Goal: Task Accomplishment & Management: Use online tool/utility

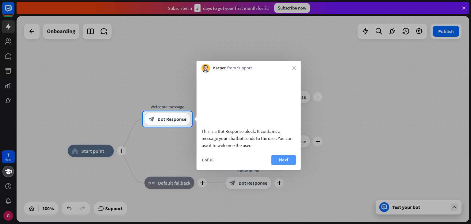
click at [285, 165] on button "Next" at bounding box center [283, 160] width 25 height 10
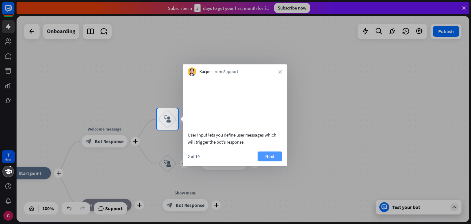
click at [267, 161] on button "Next" at bounding box center [269, 156] width 25 height 10
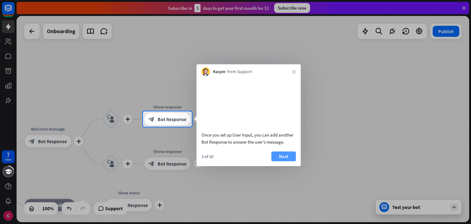
click at [287, 161] on button "Next" at bounding box center [283, 156] width 25 height 10
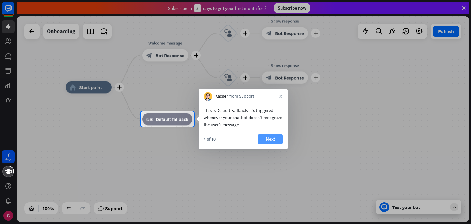
click at [272, 139] on button "Next" at bounding box center [270, 139] width 25 height 10
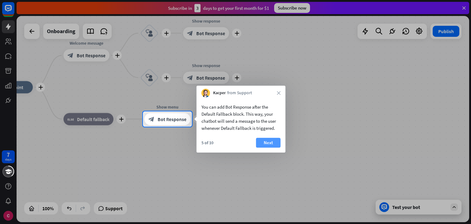
click at [273, 144] on button "Next" at bounding box center [268, 143] width 25 height 10
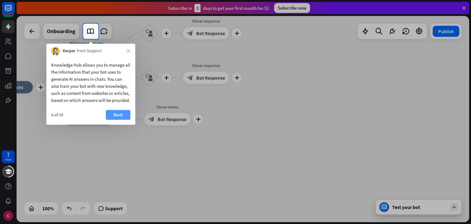
click at [112, 120] on button "Next" at bounding box center [118, 115] width 25 height 10
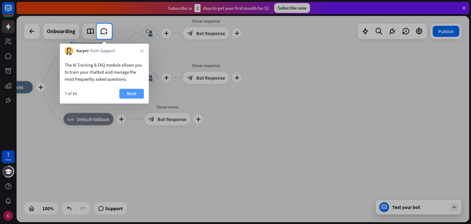
click at [132, 95] on button "Next" at bounding box center [131, 94] width 25 height 10
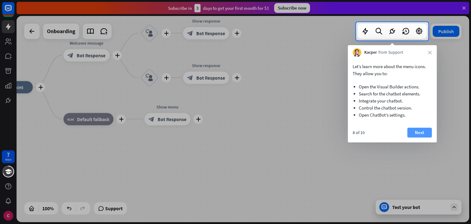
click at [423, 135] on button "Next" at bounding box center [419, 133] width 25 height 10
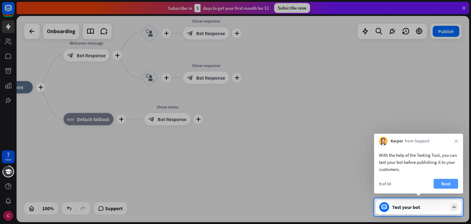
click at [447, 181] on button "Next" at bounding box center [445, 184] width 25 height 10
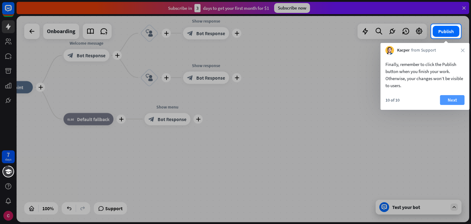
click at [450, 98] on button "Next" at bounding box center [452, 100] width 25 height 10
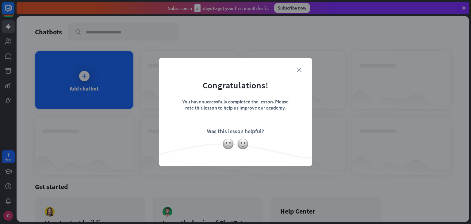
click at [299, 67] on icon "close" at bounding box center [299, 69] width 5 height 5
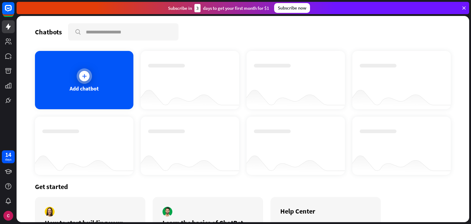
click at [93, 75] on div "Add chatbot" at bounding box center [84, 80] width 98 height 58
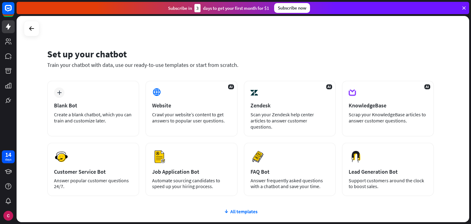
drag, startPoint x: 166, startPoint y: 203, endPoint x: 157, endPoint y: 207, distance: 10.2
click at [157, 207] on div "plus Blank Bot Create a blank chatbot, which you can train and customize later.…" at bounding box center [240, 175] width 386 height 189
drag, startPoint x: 444, startPoint y: 1, endPoint x: 175, endPoint y: 211, distance: 341.9
click at [175, 211] on div "plus Blank Bot Create a blank chatbot, which you can train and customize later.…" at bounding box center [240, 175] width 386 height 189
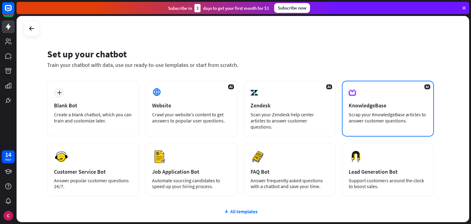
drag, startPoint x: 343, startPoint y: 67, endPoint x: 426, endPoint y: 120, distance: 98.5
click at [426, 120] on div "Set up your chatbot Train your chatbot with data, use our ready-to-use template…" at bounding box center [243, 119] width 452 height 206
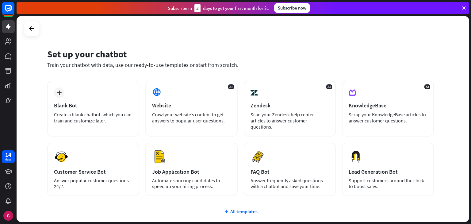
click at [441, 124] on div "Set up your chatbot Train your chatbot with data, use our ready-to-use template…" at bounding box center [243, 119] width 452 height 206
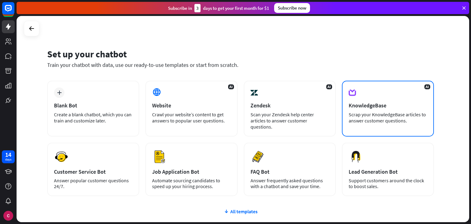
drag, startPoint x: 439, startPoint y: 124, endPoint x: 348, endPoint y: 113, distance: 91.7
click at [348, 113] on div "Set up your chatbot Train your chatbot with data, use our ready-to-use template…" at bounding box center [243, 119] width 452 height 206
copy div "Scrap your KnowledgeBase articles to answer customer questions."
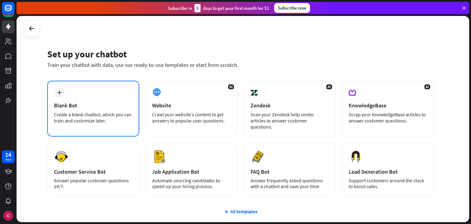
drag, startPoint x: 135, startPoint y: 131, endPoint x: 52, endPoint y: 114, distance: 84.7
click at [52, 114] on div "plus Blank Bot Create a blank chatbot, which you can train and customize later.…" at bounding box center [240, 138] width 386 height 115
click at [114, 99] on div "plus Blank Bot Create a blank chatbot, which you can train and customize later." at bounding box center [93, 109] width 92 height 56
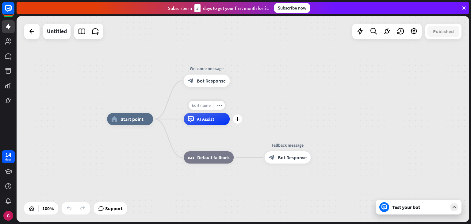
click at [202, 105] on span "Edit name" at bounding box center [201, 105] width 19 height 6
type input "*"
type input "*******"
click at [259, 124] on div "home_2 Start point Welcome message block_bot_response Bot Response ******* AI A…" at bounding box center [243, 119] width 452 height 206
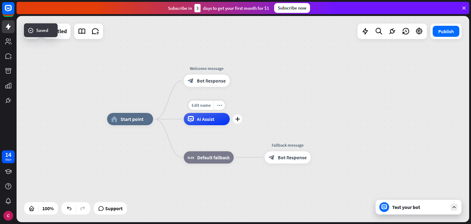
click at [204, 125] on div "Edit name more_horiz plus AI Assist" at bounding box center [207, 119] width 46 height 12
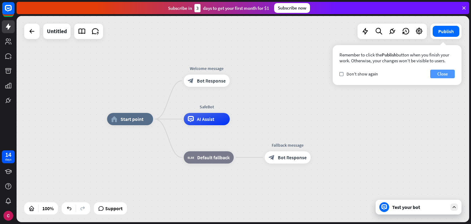
click at [439, 71] on button "Close" at bounding box center [442, 74] width 25 height 9
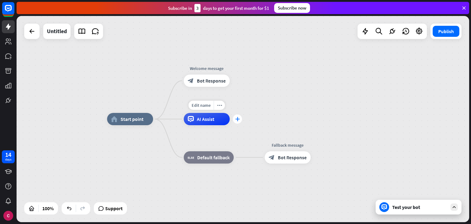
click at [237, 122] on div "plus" at bounding box center [237, 118] width 9 height 9
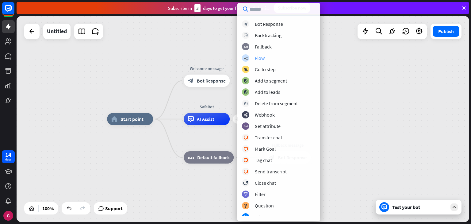
click at [263, 60] on div "Flow" at bounding box center [260, 58] width 10 height 6
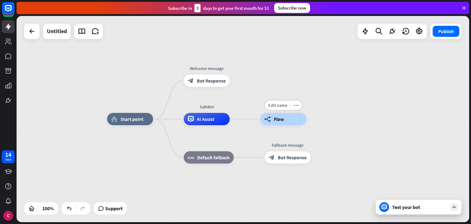
click at [278, 120] on span "Flow" at bounding box center [279, 119] width 10 height 6
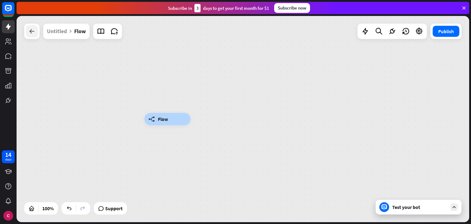
click at [30, 31] on icon at bounding box center [31, 31] width 7 height 7
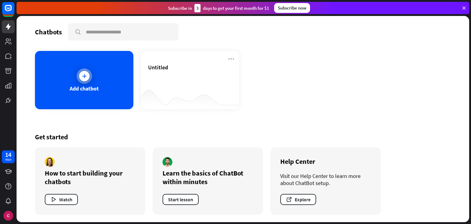
click at [98, 82] on div "Add chatbot" at bounding box center [84, 80] width 98 height 58
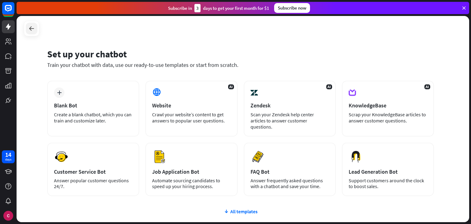
click at [36, 28] on div at bounding box center [32, 29] width 12 height 12
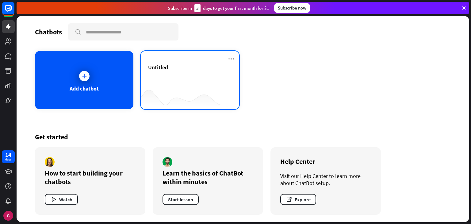
click at [196, 84] on div "Untitled" at bounding box center [190, 74] width 84 height 21
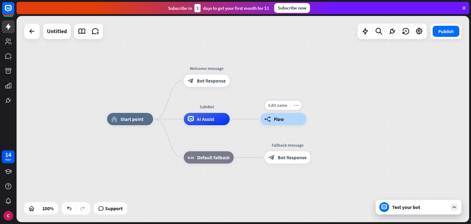
click at [294, 106] on icon "more_horiz" at bounding box center [296, 105] width 5 height 5
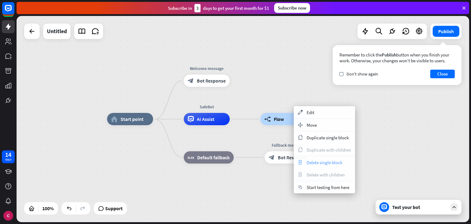
click at [308, 162] on span "Delete single block" at bounding box center [324, 162] width 36 height 6
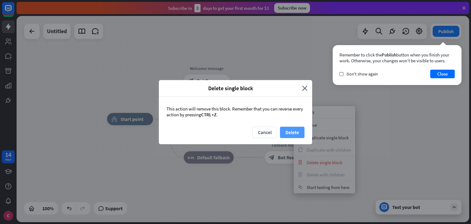
click at [289, 131] on button "Delete" at bounding box center [292, 132] width 25 height 11
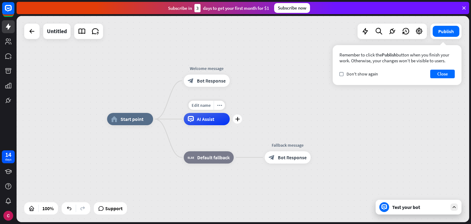
click at [206, 119] on span "AI Assist" at bounding box center [205, 119] width 17 height 6
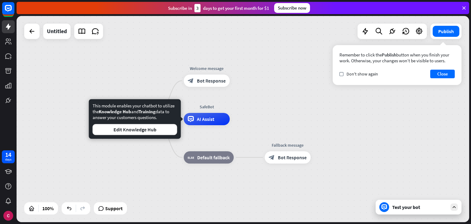
click at [208, 199] on div "home_2 Start point Welcome message block_bot_response Bot Response Edit name mo…" at bounding box center [333, 222] width 452 height 206
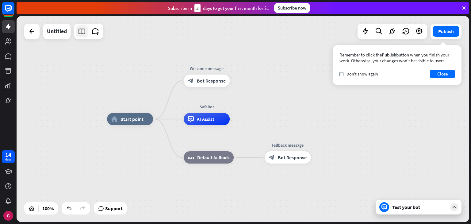
click at [83, 36] on link at bounding box center [82, 31] width 12 height 12
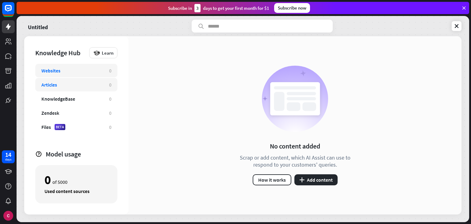
click at [94, 86] on div "Articles" at bounding box center [72, 85] width 62 height 6
click at [99, 98] on div "KnowledgeBase" at bounding box center [72, 99] width 62 height 6
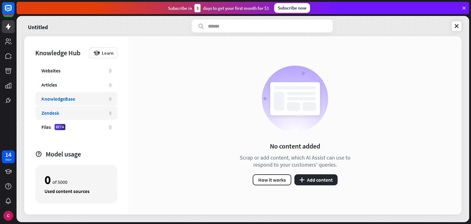
click at [100, 117] on div "Zendesk 0" at bounding box center [76, 112] width 82 height 13
click at [103, 128] on div "Files BETA 0" at bounding box center [76, 126] width 82 height 13
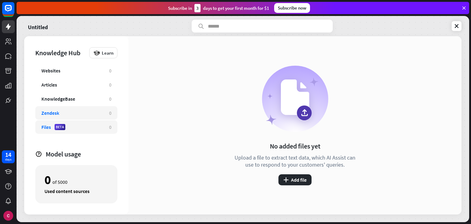
click at [101, 112] on div "Zendesk" at bounding box center [72, 113] width 62 height 6
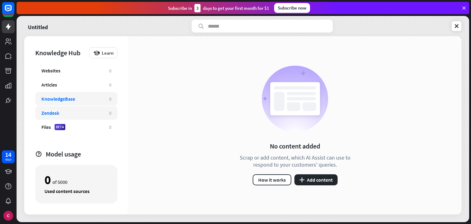
click at [99, 100] on div "KnowledgeBase" at bounding box center [72, 99] width 62 height 6
click at [99, 125] on div "Files BETA" at bounding box center [72, 127] width 62 height 6
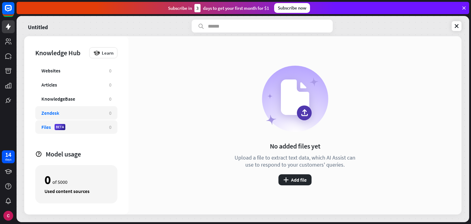
click at [68, 115] on div "Zendesk" at bounding box center [72, 113] width 62 height 6
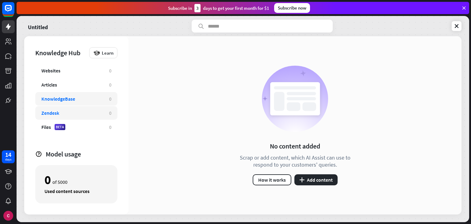
click at [67, 101] on div "KnowledgeBase" at bounding box center [58, 99] width 34 height 6
click at [306, 178] on button "plus Add content" at bounding box center [315, 179] width 43 height 11
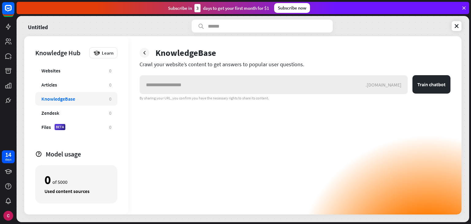
click at [257, 88] on input "text" at bounding box center [253, 84] width 226 height 18
type input "*"
click at [10, 60] on link at bounding box center [8, 56] width 13 height 13
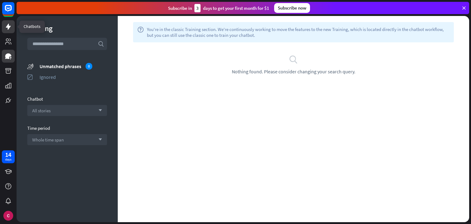
click at [2, 25] on link at bounding box center [8, 26] width 13 height 13
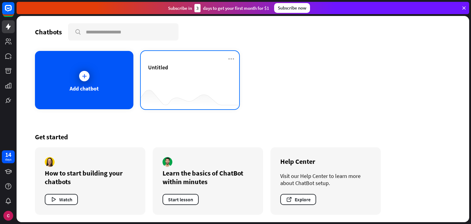
click at [164, 71] on div "Untitled" at bounding box center [190, 74] width 84 height 21
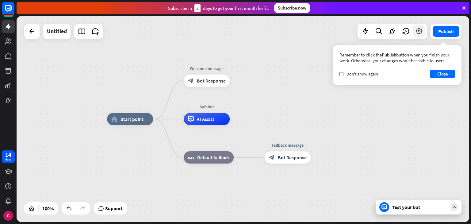
click at [418, 33] on icon at bounding box center [419, 31] width 8 height 8
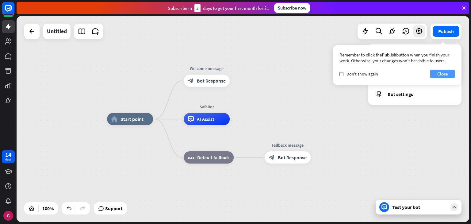
click at [435, 76] on button "Close" at bounding box center [442, 74] width 25 height 9
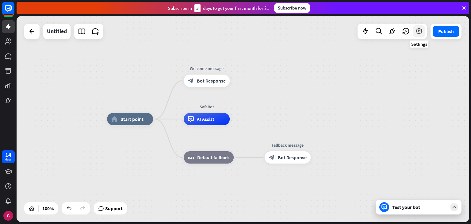
click at [423, 31] on div at bounding box center [419, 31] width 12 height 12
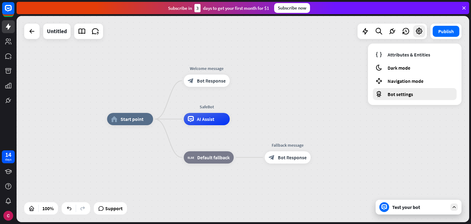
click at [410, 92] on span "Bot settings" at bounding box center [399, 94] width 25 height 6
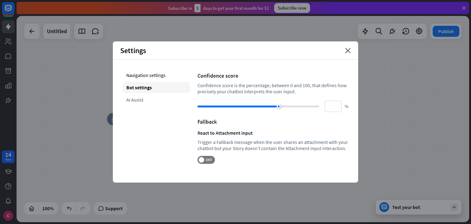
click at [177, 98] on div "AI Assist" at bounding box center [156, 99] width 67 height 11
type input "**"
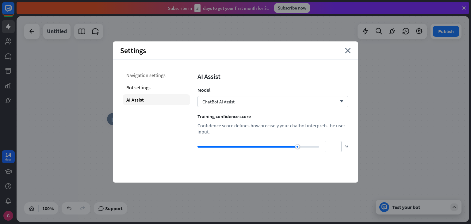
click at [170, 79] on div "Navigation settings" at bounding box center [156, 75] width 67 height 11
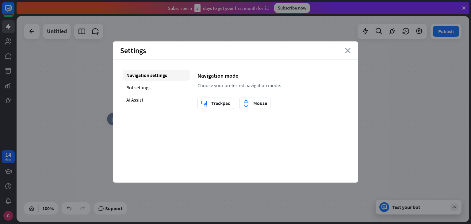
click at [350, 50] on icon "close" at bounding box center [348, 51] width 6 height 6
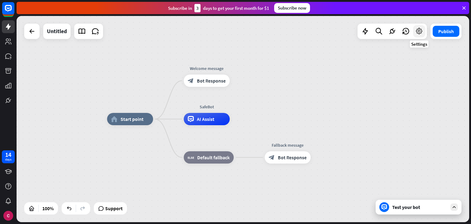
click at [418, 33] on icon at bounding box center [419, 31] width 8 height 8
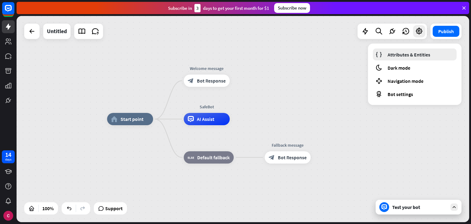
click at [422, 56] on span "Attributes & Entities" at bounding box center [408, 54] width 43 height 6
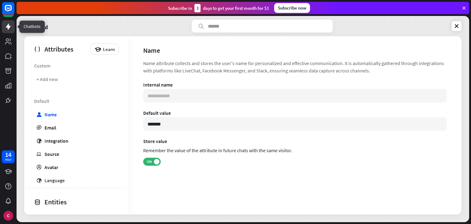
click at [9, 24] on icon at bounding box center [8, 26] width 7 height 7
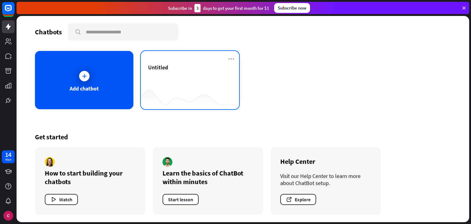
click at [169, 79] on div "Untitled" at bounding box center [190, 74] width 84 height 21
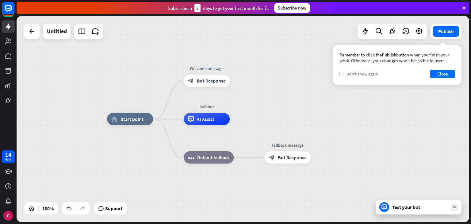
click at [343, 75] on label "check" at bounding box center [341, 74] width 4 height 4
click at [438, 73] on button "Close" at bounding box center [442, 74] width 25 height 9
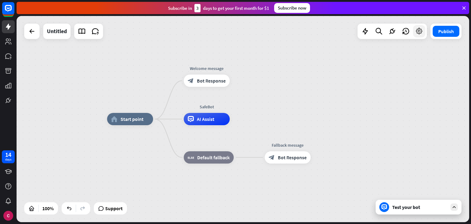
click at [417, 33] on icon at bounding box center [419, 31] width 8 height 8
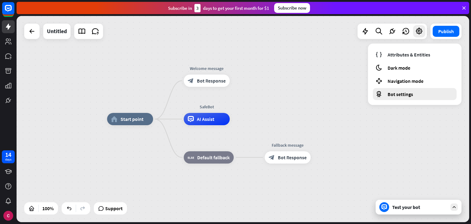
click at [407, 94] on span "Bot settings" at bounding box center [399, 94] width 25 height 6
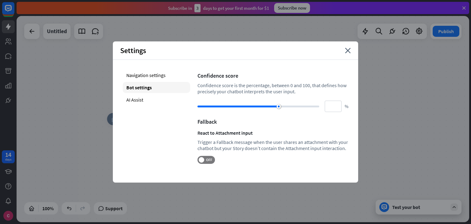
click at [174, 108] on div "Navigation settings Bot settings AI Assist" at bounding box center [156, 117] width 67 height 94
click at [168, 105] on div "AI Assist" at bounding box center [156, 99] width 67 height 11
type input "**"
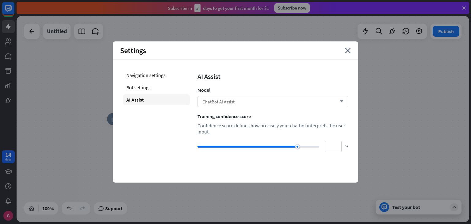
click at [256, 102] on div "ChatBot AI Assist arrow_down" at bounding box center [272, 101] width 151 height 11
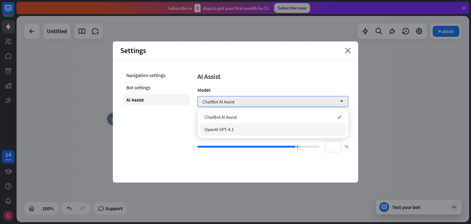
click at [238, 175] on div "Settings close Navigation settings Bot settings AI Assist AI Assist Model ChatB…" at bounding box center [235, 111] width 245 height 141
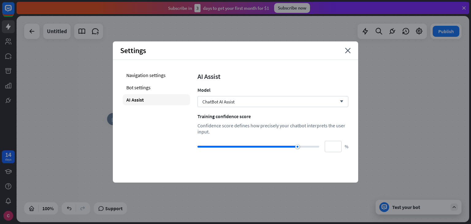
drag, startPoint x: 293, startPoint y: 147, endPoint x: 276, endPoint y: 150, distance: 17.4
click at [276, 150] on div "** %" at bounding box center [272, 146] width 151 height 11
drag, startPoint x: 298, startPoint y: 145, endPoint x: 291, endPoint y: 158, distance: 15.2
click at [291, 158] on div "Navigation settings Bot settings AI Assist AI Assist Model ChatBot AI Assist ar…" at bounding box center [235, 111] width 245 height 102
drag, startPoint x: 293, startPoint y: 148, endPoint x: 298, endPoint y: 147, distance: 4.9
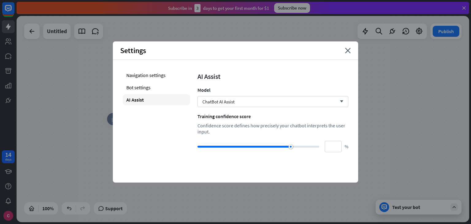
click at [298, 147] on div at bounding box center [258, 146] width 122 height 6
type input "**"
click at [172, 75] on div "Navigation settings" at bounding box center [156, 75] width 67 height 11
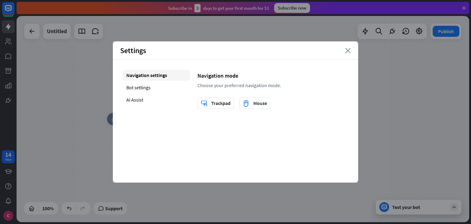
click at [346, 50] on icon "close" at bounding box center [348, 51] width 6 height 6
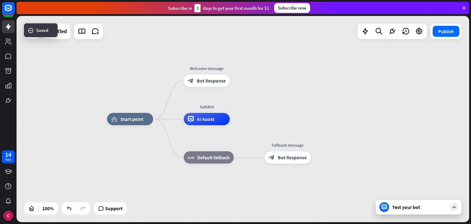
click at [414, 216] on div "home_2 Start point Welcome message block_bot_response Bot Response SafeBot AI A…" at bounding box center [333, 222] width 452 height 206
click at [414, 206] on div "Test your bot" at bounding box center [419, 207] width 55 height 6
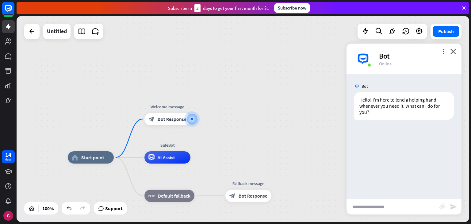
click at [439, 53] on div "Bot" at bounding box center [416, 56] width 75 height 10
click at [453, 52] on icon "close" at bounding box center [453, 51] width 6 height 6
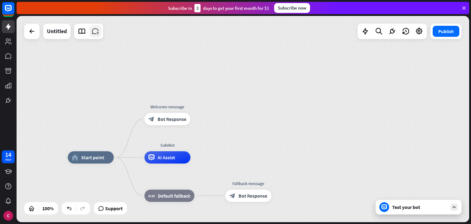
click at [99, 31] on icon at bounding box center [95, 31] width 8 height 8
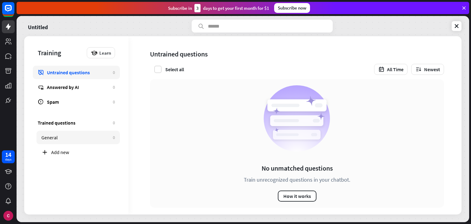
click at [86, 143] on link "General 0" at bounding box center [77, 137] width 83 height 13
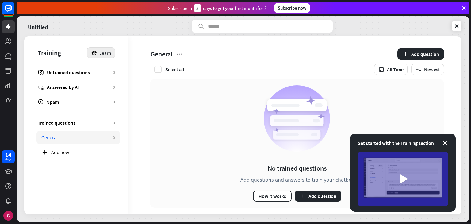
click at [104, 53] on span "Learn" at bounding box center [105, 53] width 12 height 6
click at [109, 74] on div "Get started with Training" at bounding box center [120, 70] width 56 height 12
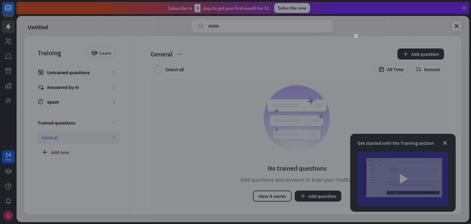
click at [356, 35] on icon "close" at bounding box center [356, 36] width 4 height 4
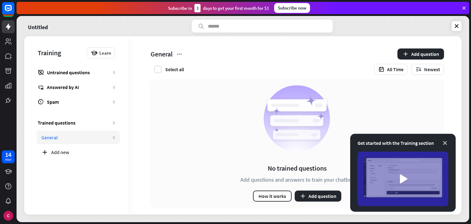
click at [444, 143] on icon at bounding box center [445, 143] width 6 height 6
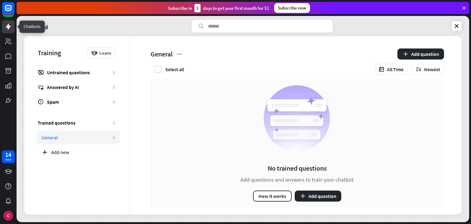
click at [12, 30] on link at bounding box center [8, 26] width 13 height 13
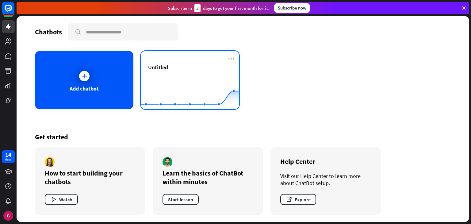
click at [152, 75] on icon "Created with Highcharts 10.1.0 0 1 2" at bounding box center [190, 94] width 98 height 38
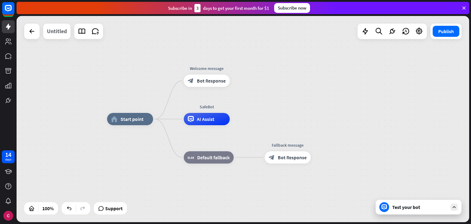
click at [53, 35] on div "Untitled" at bounding box center [57, 31] width 20 height 15
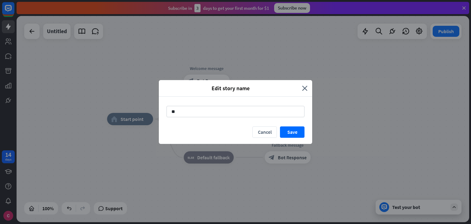
type input "*"
type input "*******"
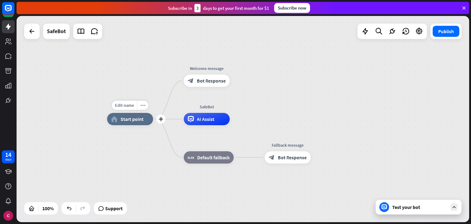
click at [137, 122] on div "home_2 Start point" at bounding box center [130, 119] width 46 height 12
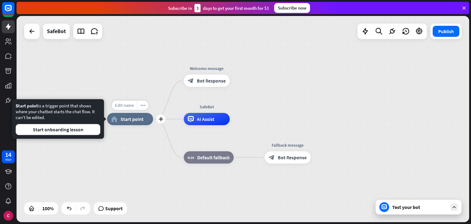
click at [123, 104] on span "Edit name" at bounding box center [124, 105] width 19 height 6
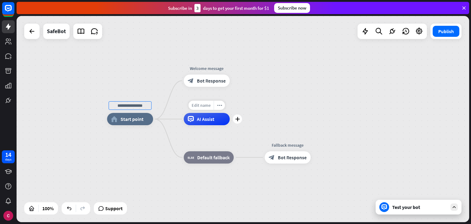
click at [205, 107] on span "Edit name" at bounding box center [201, 105] width 19 height 6
click at [249, 108] on div "home_2 Start point Welcome message block_bot_response Bot Response ******* AI A…" at bounding box center [243, 119] width 452 height 206
click at [208, 108] on span "Edit name" at bounding box center [201, 105] width 19 height 6
type input "*"
type input "**"
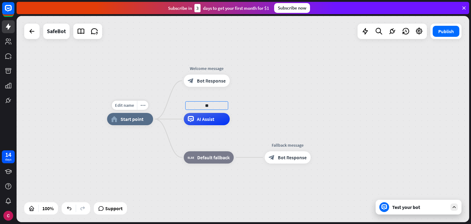
click at [160, 150] on div "Edit name more_horiz home_2 Start point Welcome message block_bot_response Bot …" at bounding box center [243, 119] width 452 height 206
click at [139, 114] on div "home_2 Start point" at bounding box center [130, 119] width 46 height 12
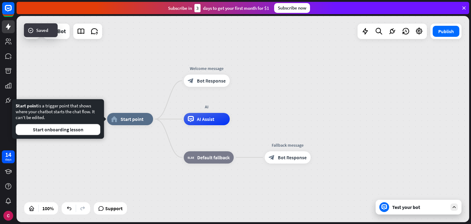
click at [139, 120] on span "Start point" at bounding box center [131, 119] width 23 height 6
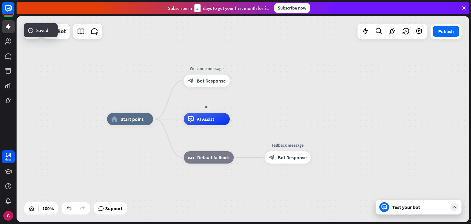
click at [107, 124] on div "home_2 Start point" at bounding box center [130, 119] width 46 height 12
click at [129, 122] on div "home_2 Start point" at bounding box center [130, 119] width 46 height 12
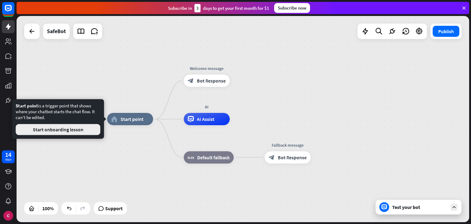
click at [84, 131] on button "Start onboarding lesson" at bounding box center [58, 129] width 85 height 11
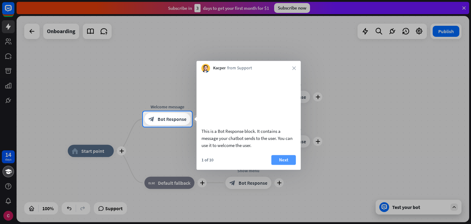
click at [283, 165] on button "Next" at bounding box center [283, 160] width 25 height 10
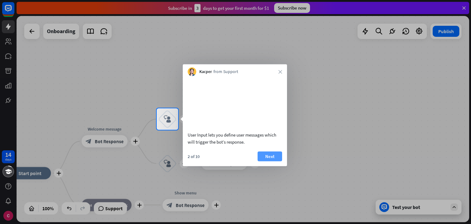
click at [274, 161] on button "Next" at bounding box center [269, 156] width 25 height 10
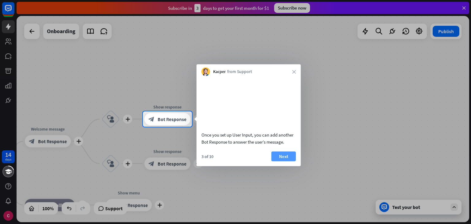
click at [281, 161] on button "Next" at bounding box center [283, 156] width 25 height 10
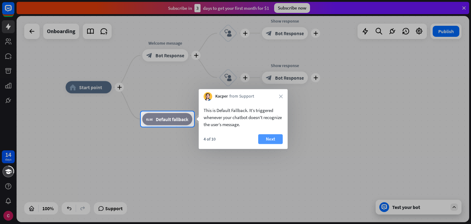
click at [264, 141] on button "Next" at bounding box center [270, 139] width 25 height 10
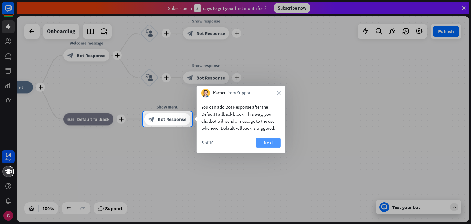
click at [265, 143] on button "Next" at bounding box center [268, 143] width 25 height 10
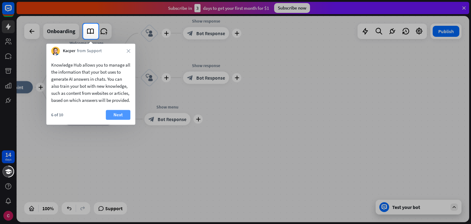
click at [123, 119] on button "Next" at bounding box center [118, 115] width 25 height 10
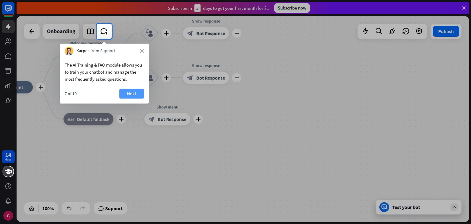
click at [130, 96] on button "Next" at bounding box center [131, 94] width 25 height 10
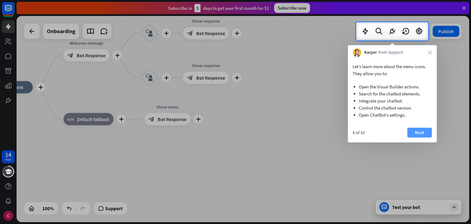
click at [414, 135] on button "Next" at bounding box center [419, 133] width 25 height 10
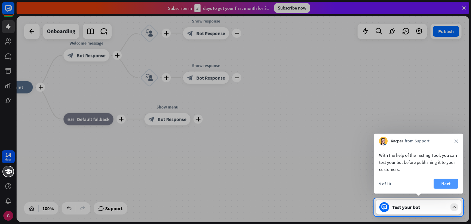
click at [444, 185] on button "Next" at bounding box center [445, 184] width 25 height 10
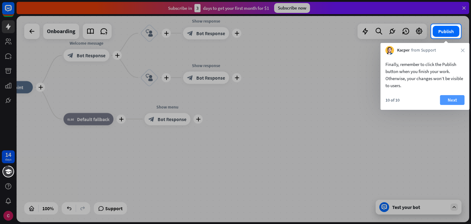
click at [457, 102] on button "Next" at bounding box center [452, 100] width 25 height 10
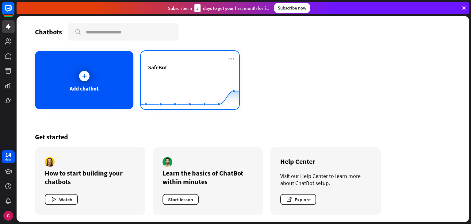
click at [201, 78] on rect at bounding box center [190, 94] width 98 height 38
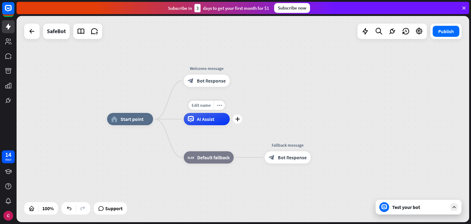
click at [209, 122] on span "AI Assist" at bounding box center [205, 119] width 17 height 6
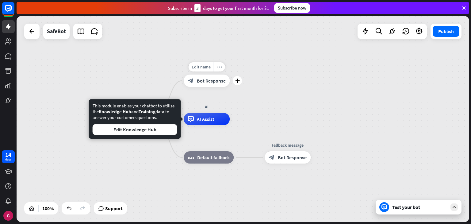
click at [207, 82] on span "Bot Response" at bounding box center [211, 81] width 29 height 6
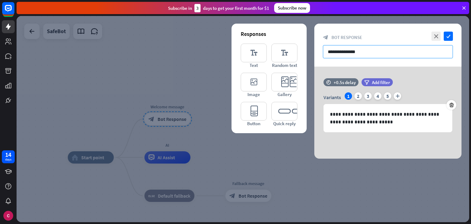
drag, startPoint x: 421, startPoint y: 48, endPoint x: 392, endPoint y: 61, distance: 31.6
click at [392, 61] on div "**********" at bounding box center [387, 45] width 147 height 43
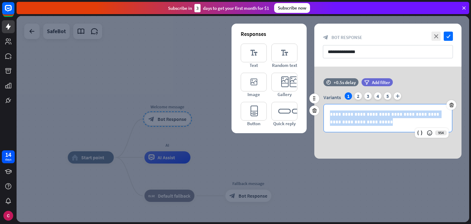
drag, startPoint x: 379, startPoint y: 128, endPoint x: 327, endPoint y: 110, distance: 54.0
click at [327, 110] on div "**********" at bounding box center [388, 118] width 128 height 28
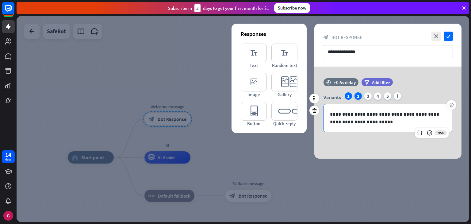
click at [359, 93] on div "2" at bounding box center [357, 95] width 7 height 7
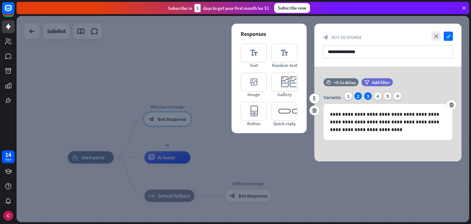
click at [367, 95] on div "3" at bounding box center [367, 95] width 7 height 7
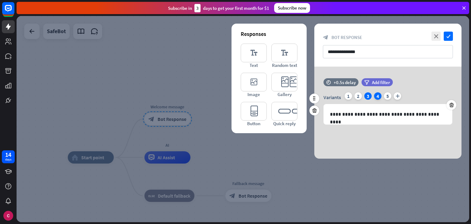
click at [377, 95] on div "4" at bounding box center [377, 95] width 7 height 7
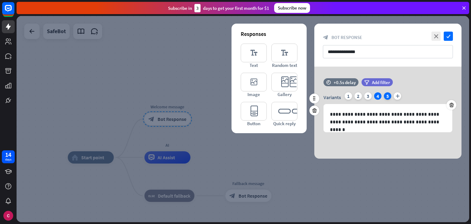
click at [386, 96] on div "5" at bounding box center [387, 95] width 7 height 7
click at [348, 96] on div "1" at bounding box center [347, 95] width 7 height 7
click at [359, 96] on div "2" at bounding box center [357, 95] width 7 height 7
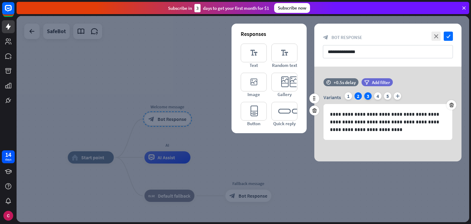
click at [366, 97] on div "3" at bounding box center [367, 95] width 7 height 7
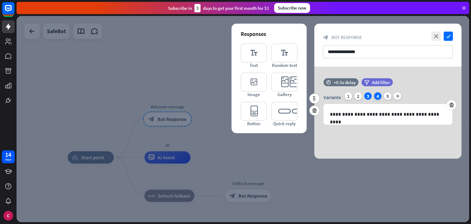
click at [375, 97] on div "4" at bounding box center [377, 95] width 7 height 7
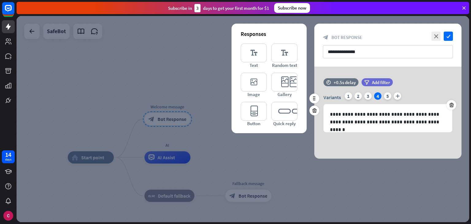
click at [380, 97] on div "4" at bounding box center [377, 95] width 7 height 7
click at [388, 97] on div "5" at bounding box center [387, 95] width 7 height 7
click at [378, 97] on div "4" at bounding box center [377, 95] width 7 height 7
click at [366, 95] on div "3" at bounding box center [367, 95] width 7 height 7
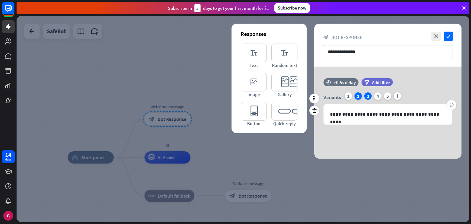
click at [356, 96] on div "2" at bounding box center [357, 95] width 7 height 7
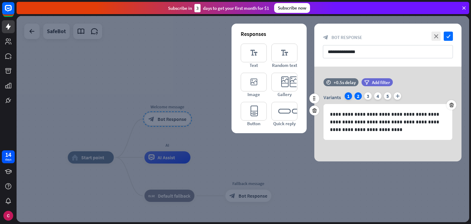
click at [347, 97] on div "1" at bounding box center [347, 95] width 7 height 7
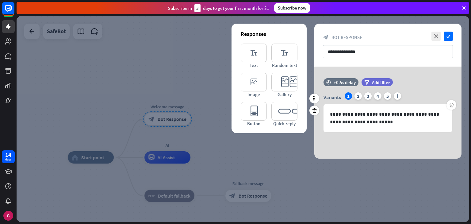
click at [362, 98] on div "Variants 1 2 3 4 5 plus" at bounding box center [387, 97] width 129 height 10
click at [360, 98] on div "2" at bounding box center [357, 95] width 7 height 7
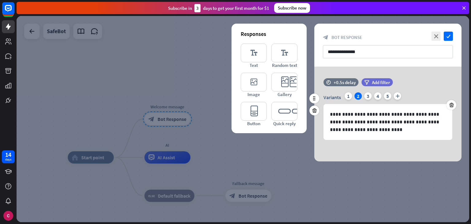
click at [364, 97] on div "Variants 1 2 3 4 5 plus" at bounding box center [387, 97] width 129 height 10
click at [368, 97] on div "3" at bounding box center [367, 95] width 7 height 7
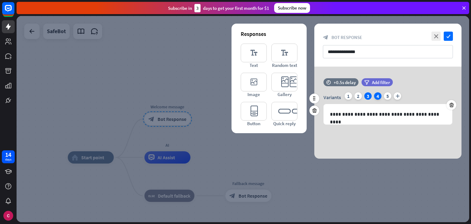
click at [379, 95] on div "4" at bounding box center [377, 95] width 7 height 7
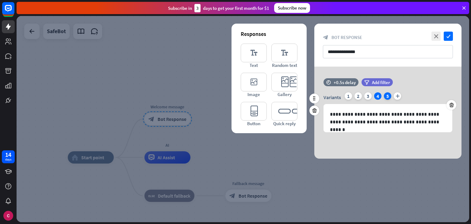
click at [384, 95] on div "5" at bounding box center [387, 95] width 7 height 7
click at [362, 96] on div "Variants 1 2 3 4 5 plus" at bounding box center [387, 97] width 129 height 10
click at [359, 96] on div "2" at bounding box center [357, 95] width 7 height 7
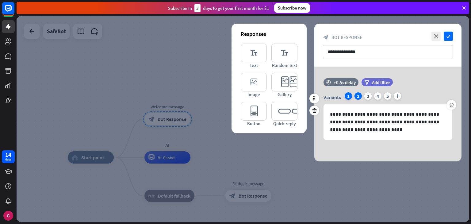
click at [348, 95] on div "1" at bounding box center [347, 95] width 7 height 7
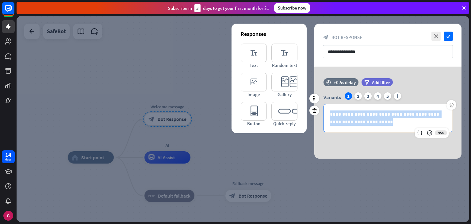
drag, startPoint x: 368, startPoint y: 129, endPoint x: 328, endPoint y: 111, distance: 43.8
click at [328, 111] on div "**********" at bounding box center [388, 118] width 128 height 28
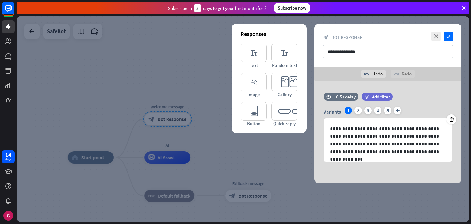
click at [395, 174] on div "**********" at bounding box center [387, 132] width 147 height 102
click at [352, 111] on div "Variants 1 2 3 4 5 plus" at bounding box center [387, 112] width 129 height 10
click at [359, 108] on div "2" at bounding box center [357, 110] width 7 height 7
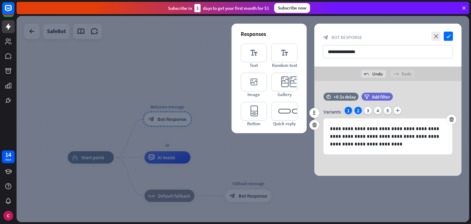
click at [346, 112] on div "1" at bounding box center [347, 110] width 7 height 7
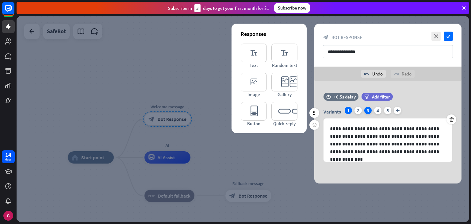
click at [370, 112] on div "3" at bounding box center [367, 110] width 7 height 7
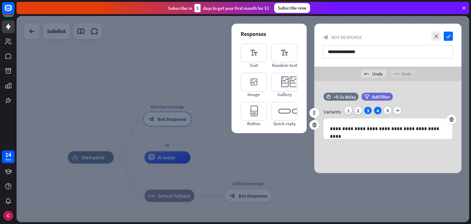
click at [378, 111] on div "4" at bounding box center [377, 110] width 7 height 7
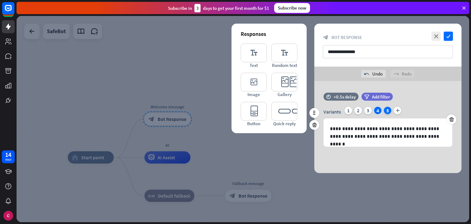
click at [388, 112] on div "5" at bounding box center [387, 110] width 7 height 7
click at [375, 111] on div "4" at bounding box center [377, 110] width 7 height 7
click at [351, 110] on div "1" at bounding box center [347, 110] width 7 height 7
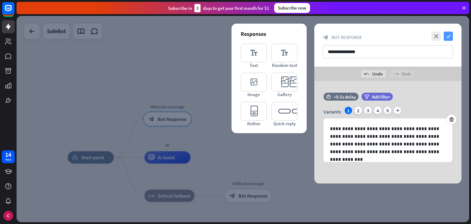
click at [448, 36] on icon "check" at bounding box center [447, 36] width 9 height 9
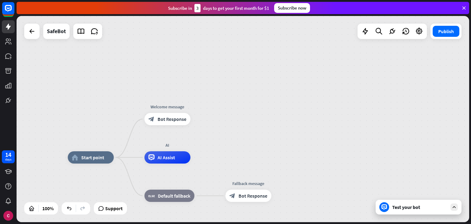
click at [407, 204] on div "Test your bot" at bounding box center [419, 207] width 55 height 6
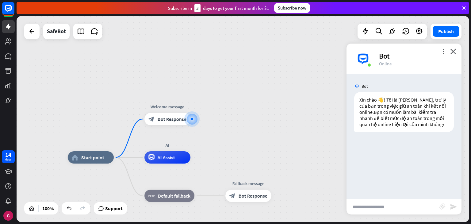
click at [399, 201] on input "text" at bounding box center [392, 206] width 93 height 15
click at [455, 51] on icon "close" at bounding box center [453, 51] width 6 height 6
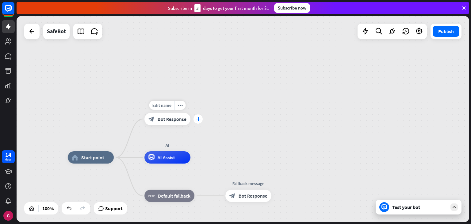
click at [201, 122] on div "plus" at bounding box center [197, 118] width 9 height 9
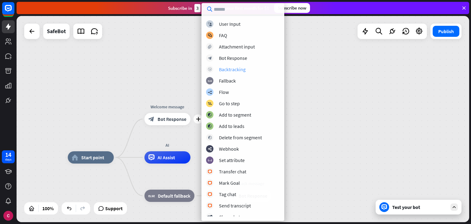
click at [236, 69] on div "Backtracking" at bounding box center [232, 69] width 27 height 6
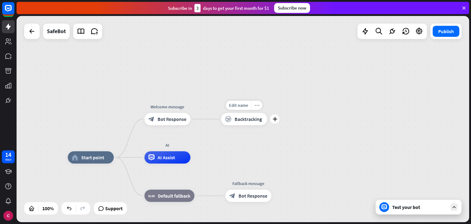
click at [257, 107] on icon "more_horiz" at bounding box center [256, 105] width 5 height 5
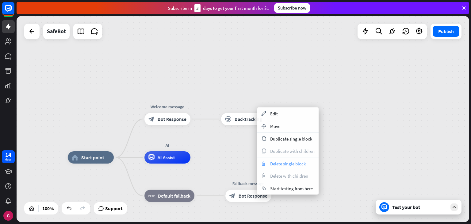
click at [282, 163] on span "Delete single block" at bounding box center [288, 164] width 36 height 6
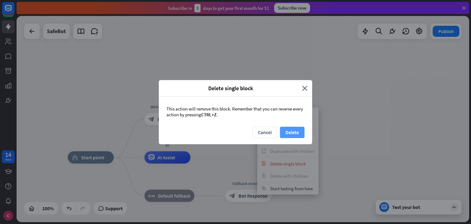
click at [289, 129] on button "Delete" at bounding box center [292, 132] width 25 height 11
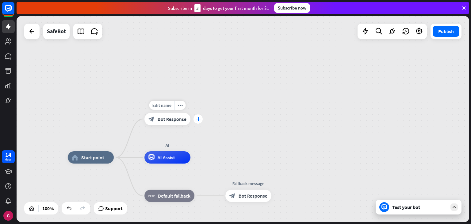
click at [196, 118] on icon "plus" at bounding box center [198, 119] width 5 height 4
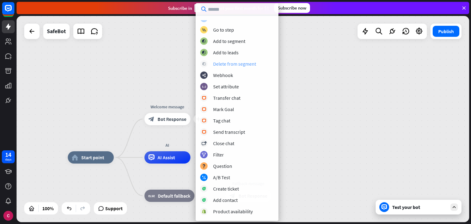
scroll to position [74, 0]
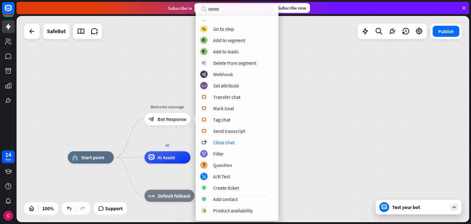
click at [290, 146] on div "home_2 Start point plus Welcome message block_bot_response Bot Response AI AI A…" at bounding box center [243, 119] width 452 height 206
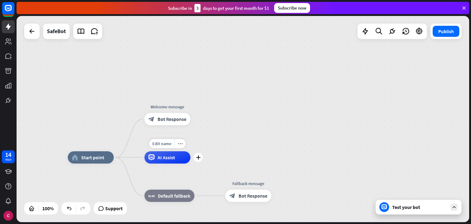
click at [158, 160] on span "AI Assist" at bounding box center [166, 157] width 17 height 6
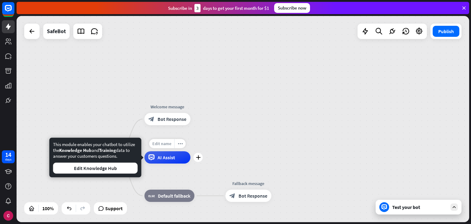
click at [166, 146] on span "Edit name" at bounding box center [161, 144] width 19 height 6
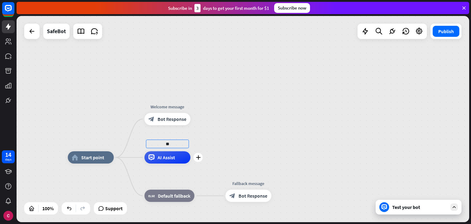
click at [173, 156] on span "AI Assist" at bounding box center [166, 157] width 17 height 6
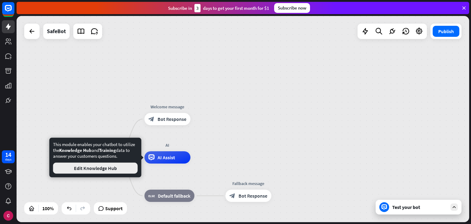
click at [119, 166] on button "Edit Knowledge Hub" at bounding box center [95, 167] width 85 height 11
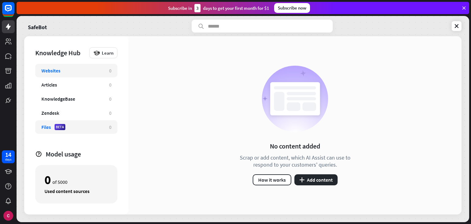
click at [91, 128] on div "Files BETA" at bounding box center [72, 127] width 62 height 6
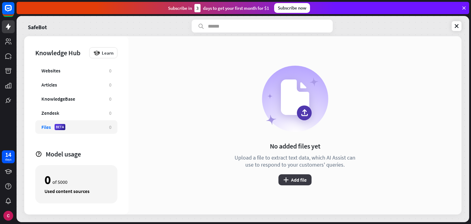
click at [287, 182] on button "plus Add file" at bounding box center [294, 179] width 33 height 11
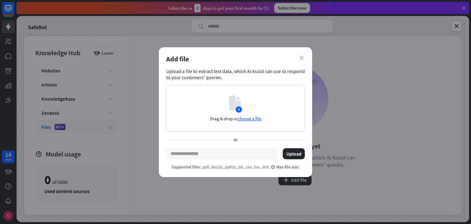
click at [302, 60] on div "Add file" at bounding box center [235, 59] width 139 height 9
click at [299, 55] on div "Add file" at bounding box center [235, 59] width 139 height 9
click at [302, 56] on icon "close" at bounding box center [301, 58] width 4 height 4
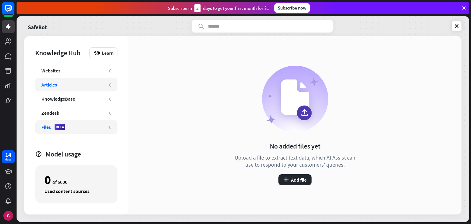
click at [62, 85] on div "Articles" at bounding box center [72, 85] width 62 height 6
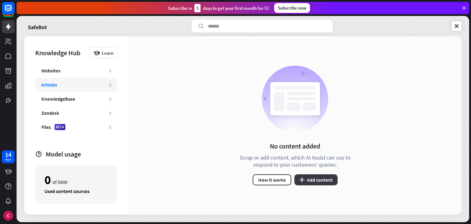
click at [300, 179] on icon "plus" at bounding box center [301, 179] width 5 height 5
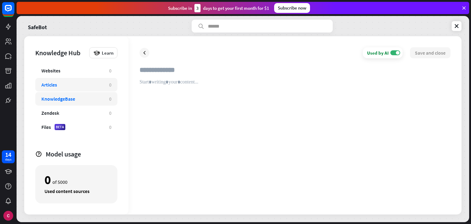
click at [73, 97] on div "KnowledgeBase" at bounding box center [58, 99] width 34 height 6
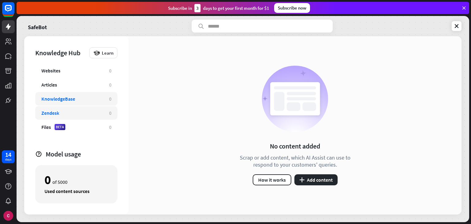
click at [81, 115] on div "Zendesk" at bounding box center [72, 113] width 62 height 6
click at [83, 94] on div "KnowledgeBase 0" at bounding box center [76, 98] width 82 height 13
click at [79, 87] on div "Articles" at bounding box center [72, 85] width 62 height 6
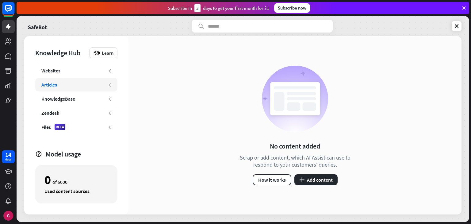
click at [181, 90] on div "No content added Scrap or add content, which AI Assist can use to respond to yo…" at bounding box center [294, 125] width 333 height 178
click at [299, 182] on icon "plus" at bounding box center [301, 179] width 5 height 5
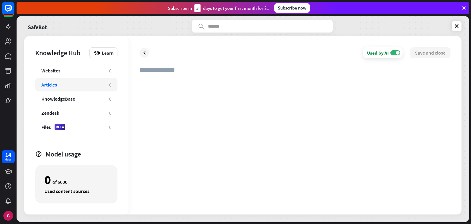
click at [197, 83] on div at bounding box center [294, 141] width 311 height 124
paste div
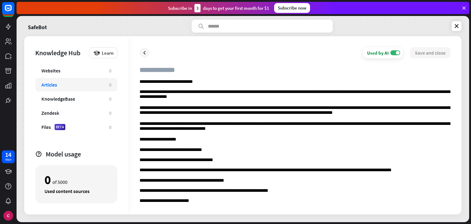
click at [183, 74] on input "text" at bounding box center [294, 72] width 311 height 13
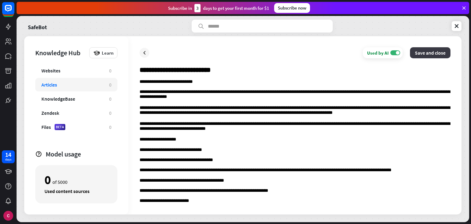
type input "**********"
click at [443, 55] on button "Save and close" at bounding box center [430, 52] width 40 height 11
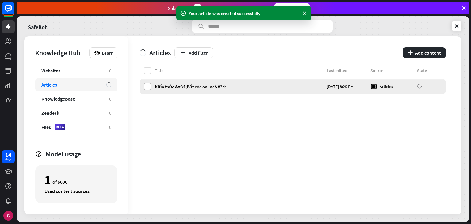
click at [148, 88] on label at bounding box center [147, 86] width 7 height 7
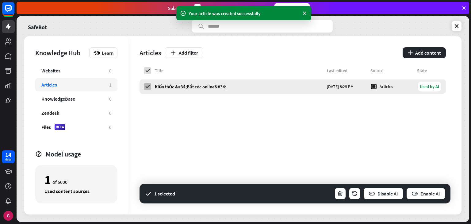
click at [147, 88] on icon at bounding box center [148, 87] width 6 height 6
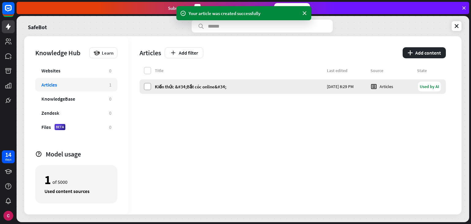
click at [150, 87] on label at bounding box center [147, 86] width 7 height 7
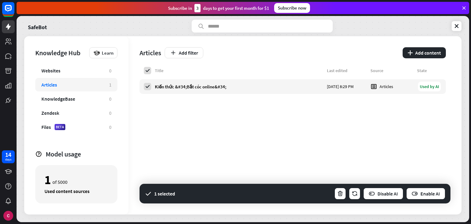
click at [374, 117] on div "Title Last edited Source State Kiến thức &#34;Bắt cóc online&#34; [DATE] 8:29 P…" at bounding box center [292, 140] width 306 height 147
click at [413, 193] on icon "button" at bounding box center [414, 193] width 6 height 6
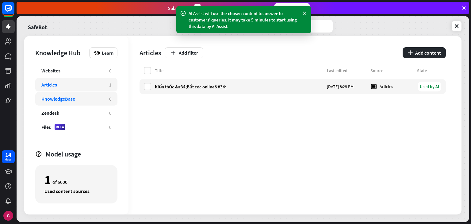
click at [101, 96] on div "KnowledgeBase" at bounding box center [72, 99] width 62 height 6
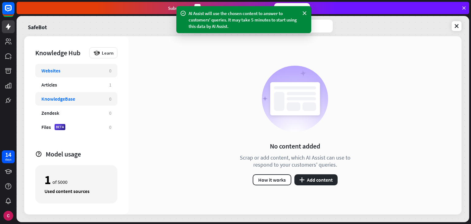
click at [101, 73] on div "Websites" at bounding box center [72, 70] width 62 height 6
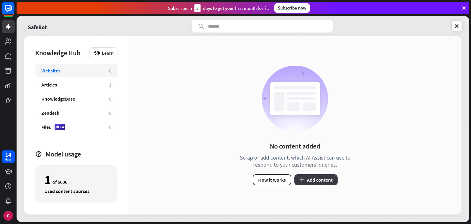
click at [304, 180] on button "plus Add content" at bounding box center [315, 179] width 43 height 11
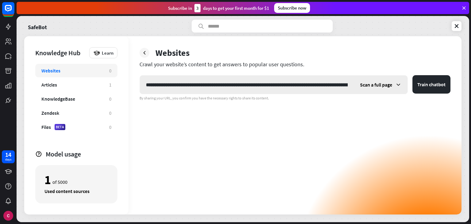
scroll to position [0, 8496]
click at [401, 90] on div "Scan a full page" at bounding box center [381, 84] width 54 height 18
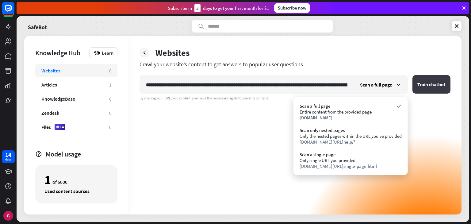
click at [441, 84] on button "Train chatbot" at bounding box center [431, 84] width 38 height 18
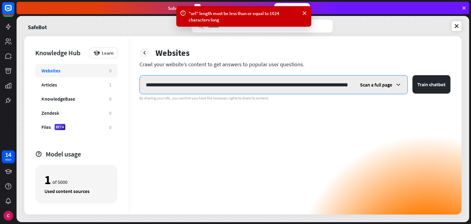
click at [332, 89] on input "text" at bounding box center [247, 84] width 214 height 18
click at [282, 76] on input "text" at bounding box center [247, 84] width 214 height 18
paste input "text"
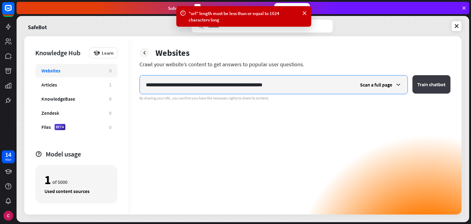
type input "**********"
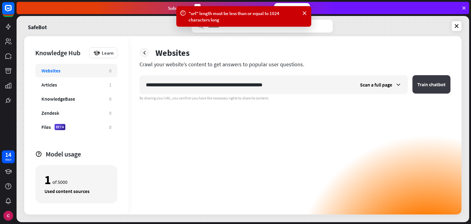
click at [426, 84] on button "Train chatbot" at bounding box center [431, 84] width 38 height 18
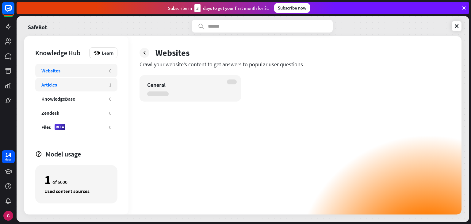
click at [92, 80] on div "Articles 1" at bounding box center [76, 84] width 82 height 13
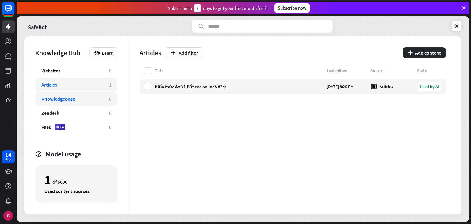
click at [74, 103] on div "KnowledgeBase 0" at bounding box center [76, 98] width 82 height 13
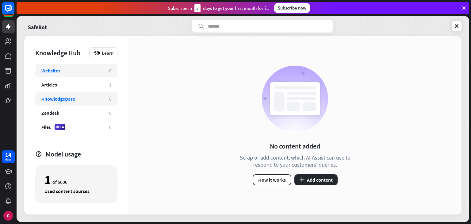
click at [83, 75] on div "Websites 0" at bounding box center [76, 70] width 82 height 13
click at [320, 178] on button "plus Add content" at bounding box center [315, 179] width 43 height 11
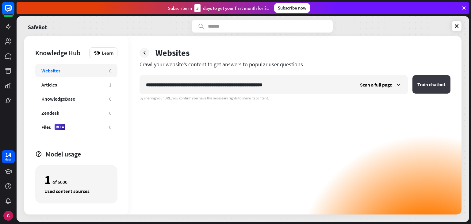
type input "**********"
click at [428, 90] on button "Train chatbot" at bounding box center [431, 84] width 38 height 18
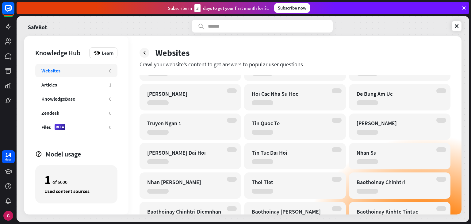
scroll to position [1345, 0]
click at [147, 54] on icon at bounding box center [144, 53] width 6 height 6
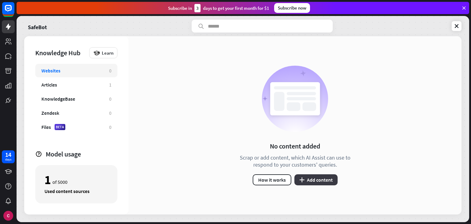
click at [306, 181] on button "plus Add content" at bounding box center [315, 179] width 43 height 11
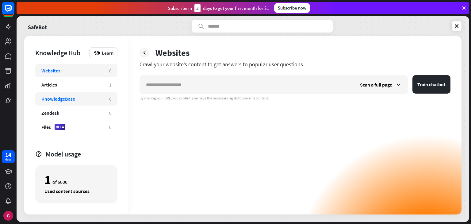
click at [76, 96] on div "KnowledgeBase" at bounding box center [72, 99] width 62 height 6
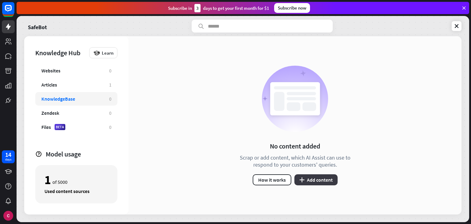
click at [309, 178] on button "plus Add content" at bounding box center [315, 179] width 43 height 11
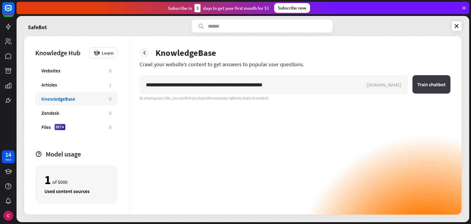
type input "**********"
click at [434, 82] on button "Train chatbot" at bounding box center [431, 84] width 38 height 18
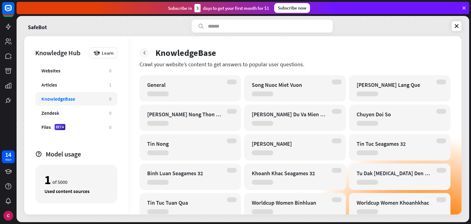
click at [145, 50] on icon at bounding box center [144, 53] width 6 height 6
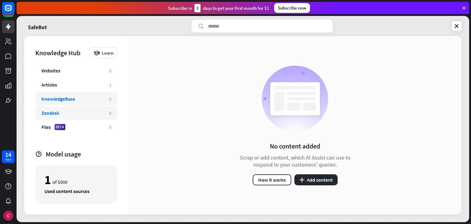
click at [82, 116] on div "Zendesk 0" at bounding box center [76, 112] width 82 height 13
click at [308, 176] on button "plus Add content" at bounding box center [315, 179] width 43 height 11
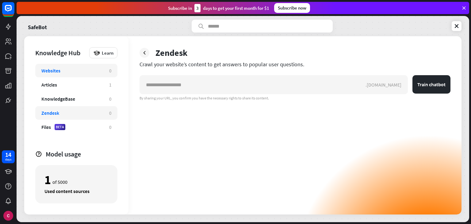
click at [94, 69] on div "Websites" at bounding box center [72, 70] width 62 height 6
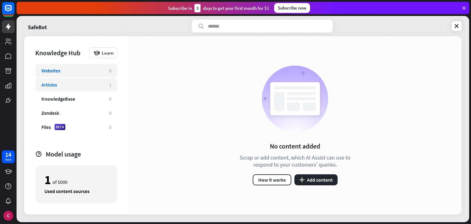
click at [96, 83] on div "Articles" at bounding box center [72, 85] width 62 height 6
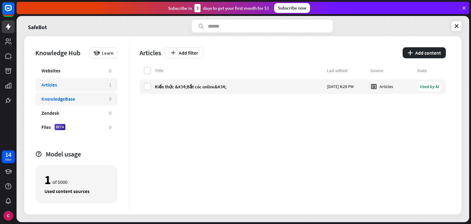
click at [99, 96] on div "KnowledgeBase" at bounding box center [72, 99] width 62 height 6
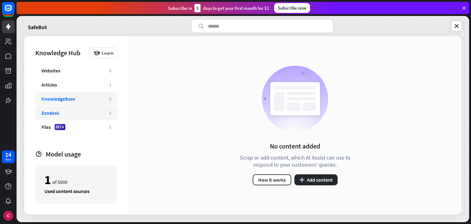
click at [102, 112] on div "Zendesk" at bounding box center [72, 113] width 62 height 6
click at [102, 123] on div "Files BETA 0" at bounding box center [76, 126] width 82 height 13
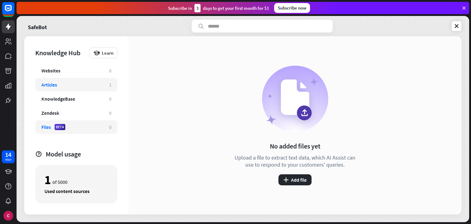
click at [90, 85] on div "Articles" at bounding box center [72, 85] width 62 height 6
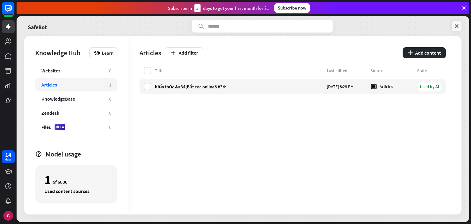
click at [452, 25] on link at bounding box center [456, 26] width 10 height 10
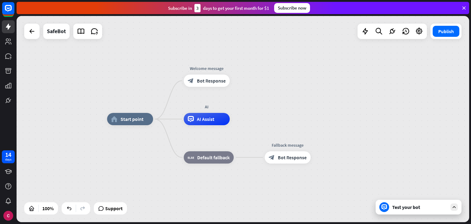
click at [414, 204] on div "Test your bot" at bounding box center [419, 207] width 55 height 6
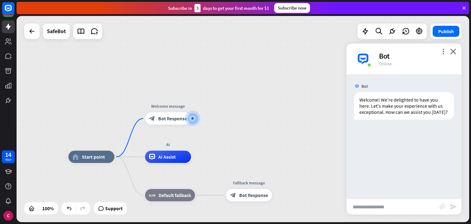
click at [378, 207] on input "text" at bounding box center [392, 206] width 93 height 15
click at [394, 88] on span "Show JSON" at bounding box center [395, 86] width 22 height 6
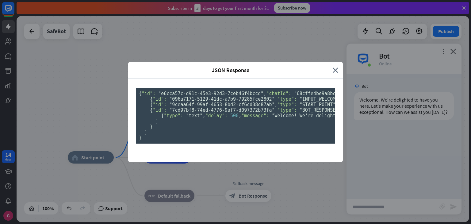
click at [336, 62] on div "JSON Response close" at bounding box center [235, 70] width 215 height 17
click at [334, 67] on icon "close" at bounding box center [336, 70] width 6 height 7
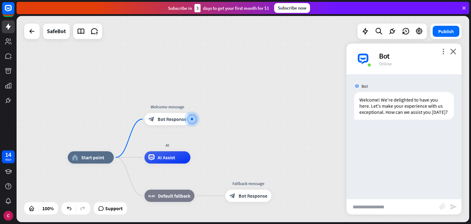
click at [363, 204] on input "text" at bounding box center [392, 206] width 93 height 15
type input "**********"
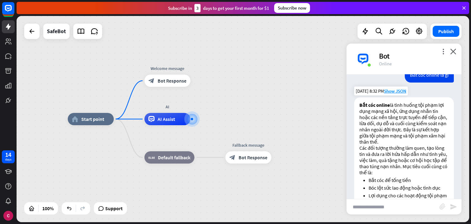
scroll to position [137, 0]
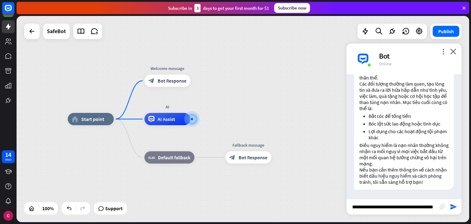
type input "**********"
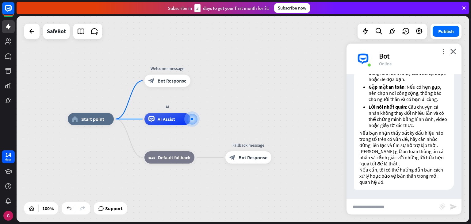
scroll to position [443, 0]
click at [370, 205] on input "text" at bounding box center [392, 206] width 93 height 15
type input "**********"
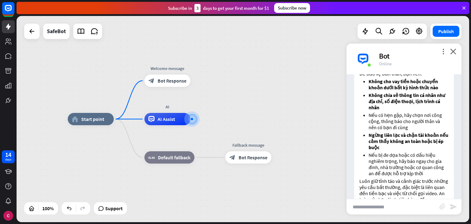
scroll to position [700, 0]
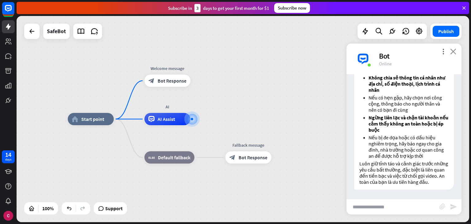
click at [453, 53] on icon "close" at bounding box center [453, 51] width 6 height 6
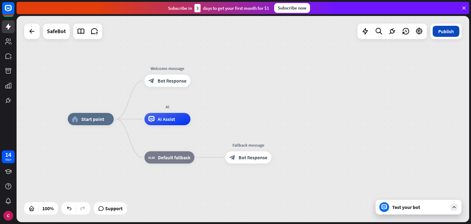
click at [447, 29] on button "Publish" at bounding box center [445, 31] width 27 height 11
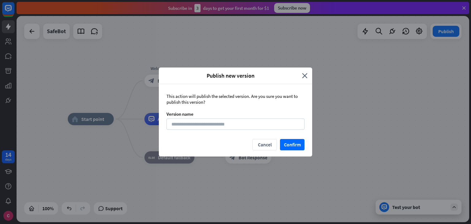
click at [200, 168] on div "Publish new version close This action will publish the selected version. Are yo…" at bounding box center [235, 112] width 471 height 224
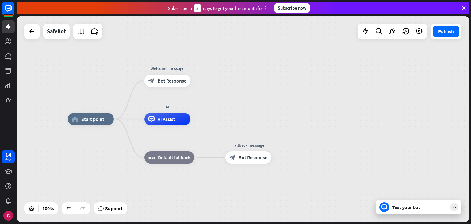
click at [450, 38] on div "Publish" at bounding box center [445, 31] width 31 height 15
click at [448, 31] on button "Publish" at bounding box center [445, 31] width 27 height 11
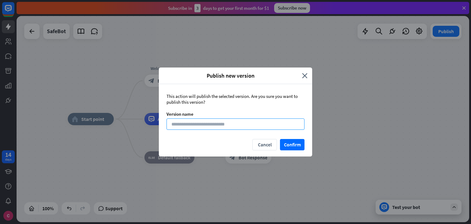
click at [236, 128] on input at bounding box center [235, 123] width 138 height 11
type input "*"
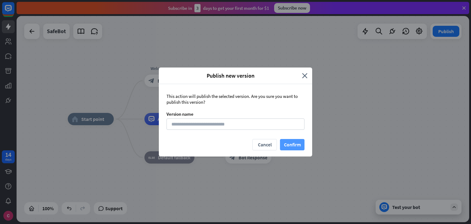
click at [289, 146] on button "Confirm" at bounding box center [292, 144] width 25 height 11
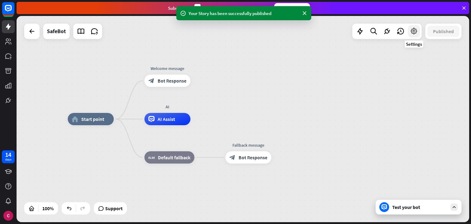
click at [413, 35] on div at bounding box center [414, 31] width 12 height 12
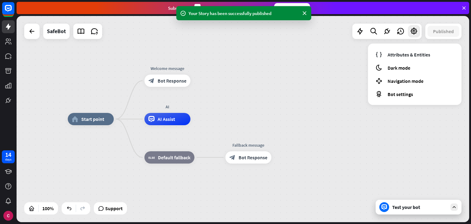
click at [339, 87] on div "home_2 Start point Welcome message block_bot_response Bot Response AI AI Assist…" at bounding box center [243, 119] width 452 height 206
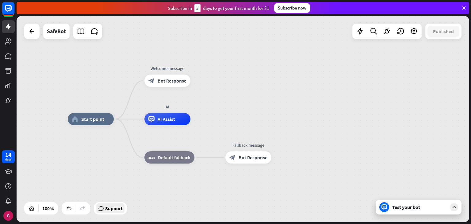
click at [116, 209] on span "Support" at bounding box center [113, 208] width 17 height 10
click at [389, 211] on div "Test your bot" at bounding box center [418, 207] width 86 height 15
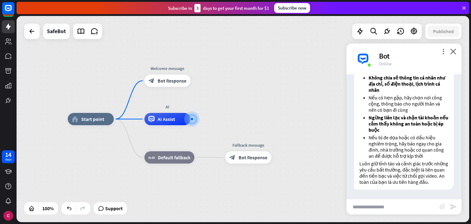
scroll to position [700, 0]
click at [452, 54] on icon "close" at bounding box center [453, 51] width 6 height 6
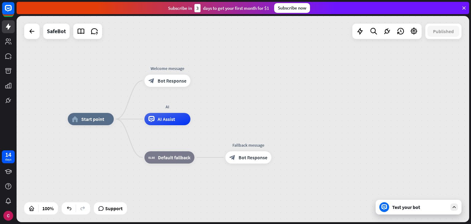
click at [1, 37] on div at bounding box center [8, 53] width 17 height 107
click at [6, 32] on link at bounding box center [8, 26] width 13 height 13
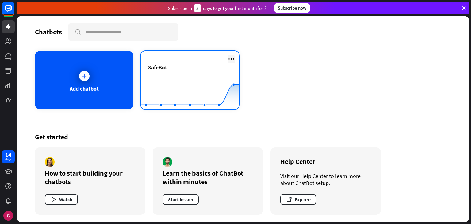
click at [230, 59] on icon at bounding box center [230, 58] width 7 height 7
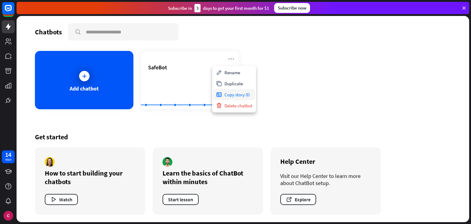
click at [234, 97] on div "Copy story ID" at bounding box center [233, 94] width 41 height 11
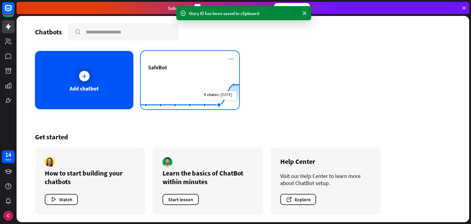
click at [214, 82] on rect at bounding box center [190, 94] width 98 height 38
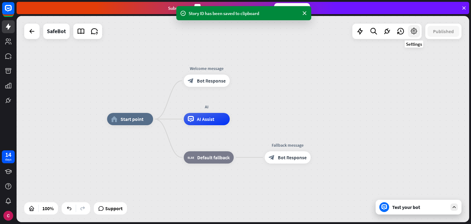
click at [412, 34] on icon at bounding box center [414, 31] width 8 height 8
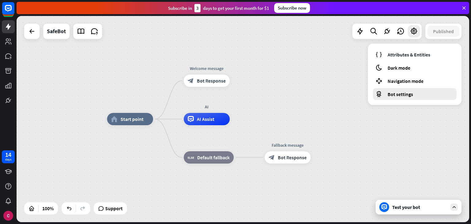
click at [405, 97] on div "Bot settings" at bounding box center [415, 94] width 84 height 12
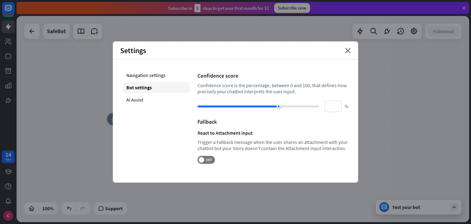
click at [347, 59] on div "Settings close" at bounding box center [235, 50] width 245 height 18
click at [349, 54] on div "Settings close" at bounding box center [235, 50] width 245 height 18
click at [348, 51] on icon "close" at bounding box center [348, 51] width 6 height 6
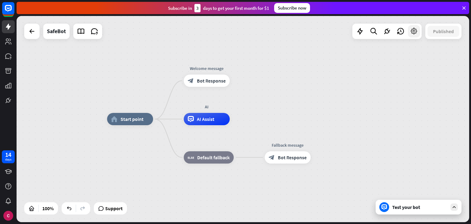
click at [409, 30] on div at bounding box center [414, 31] width 12 height 12
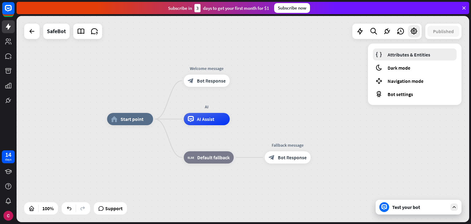
click at [404, 53] on span "Attributes & Entities" at bounding box center [408, 54] width 43 height 6
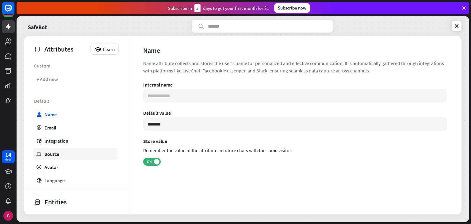
click at [64, 154] on link "ip Source" at bounding box center [75, 154] width 85 height 12
type input "**********"
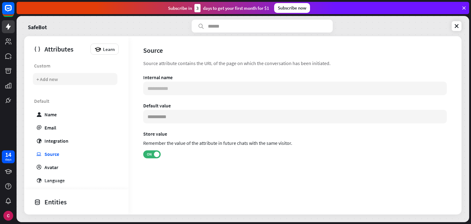
click at [59, 78] on div "+ Add new" at bounding box center [75, 79] width 85 height 12
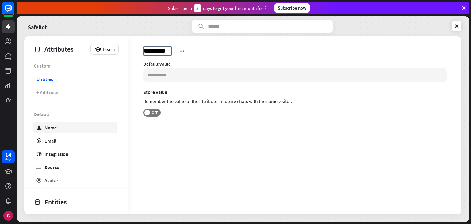
click at [70, 128] on link "user Name" at bounding box center [75, 127] width 85 height 12
type input "*******"
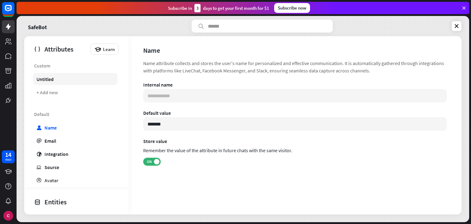
click at [69, 84] on link "Untitled" at bounding box center [75, 79] width 85 height 12
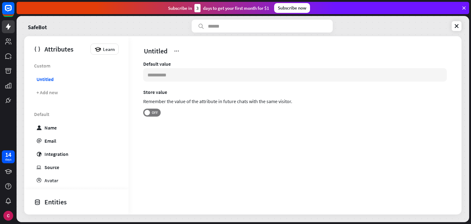
click at [77, 197] on div "Entities" at bounding box center [75, 201] width 82 height 10
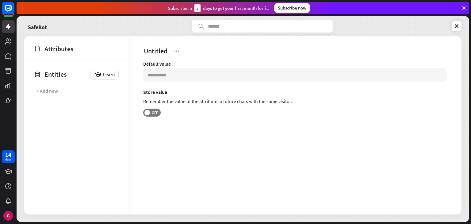
click at [58, 75] on div "Entities" at bounding box center [60, 74] width 53 height 10
click at [48, 51] on div "Attributes" at bounding box center [75, 49] width 82 height 10
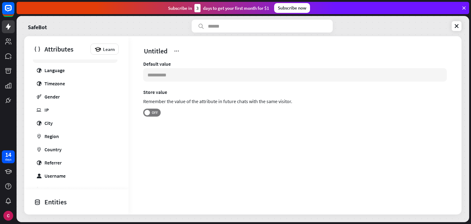
scroll to position [139, 0]
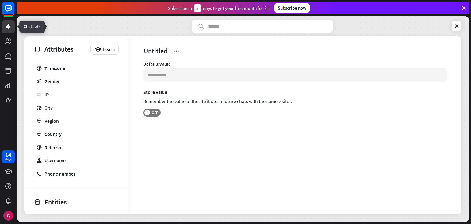
click at [9, 24] on icon at bounding box center [8, 27] width 5 height 6
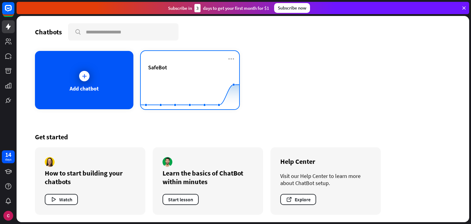
click at [184, 69] on div "SafeBot" at bounding box center [190, 67] width 84 height 7
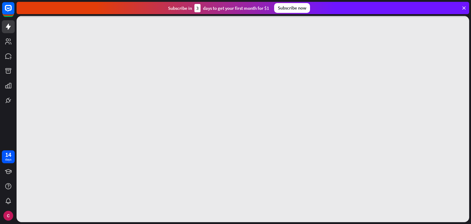
click at [184, 69] on div at bounding box center [243, 119] width 452 height 206
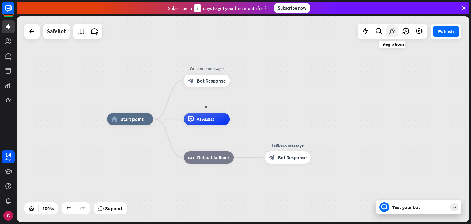
click at [395, 31] on icon at bounding box center [392, 31] width 8 height 8
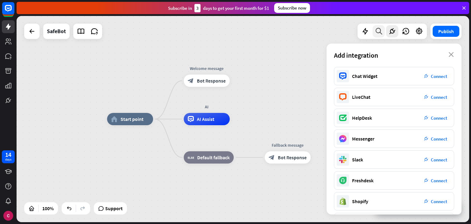
click at [379, 32] on icon at bounding box center [379, 31] width 8 height 8
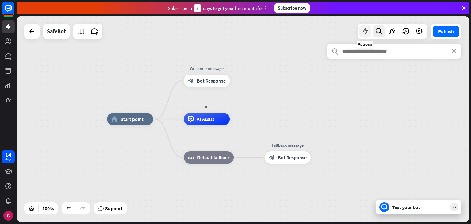
click at [363, 32] on icon at bounding box center [365, 31] width 8 height 8
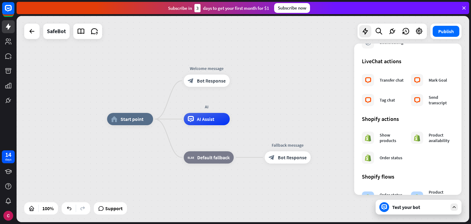
scroll to position [209, 0]
click at [444, 40] on div "home_2 Start point Welcome message block_bot_response Bot Response AI AI Assist…" at bounding box center [243, 119] width 452 height 206
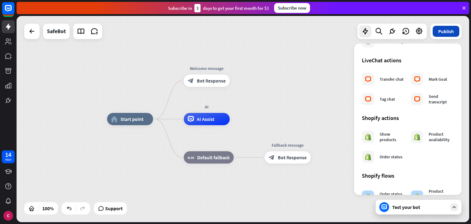
click at [444, 33] on button "Publish" at bounding box center [445, 31] width 27 height 11
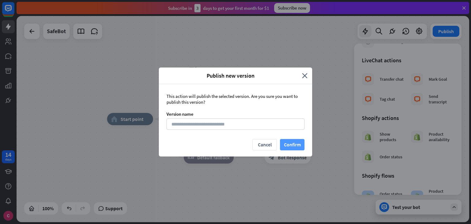
click at [291, 147] on button "Confirm" at bounding box center [292, 144] width 25 height 11
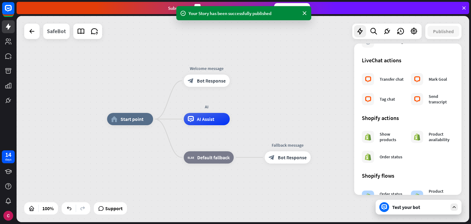
click at [55, 33] on div "SafeBot" at bounding box center [56, 31] width 19 height 15
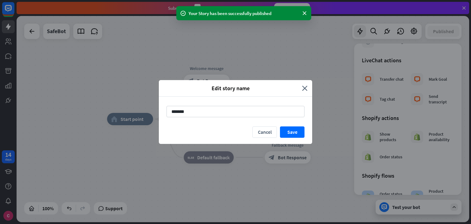
click at [301, 82] on div "Edit story name close" at bounding box center [235, 88] width 153 height 17
click at [306, 85] on icon "close" at bounding box center [305, 88] width 6 height 7
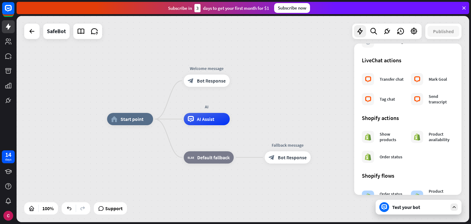
click at [321, 55] on div "home_2 Start point Welcome message block_bot_response Bot Response AI AI Assist…" at bounding box center [243, 119] width 452 height 206
click at [462, 8] on icon at bounding box center [464, 8] width 6 height 6
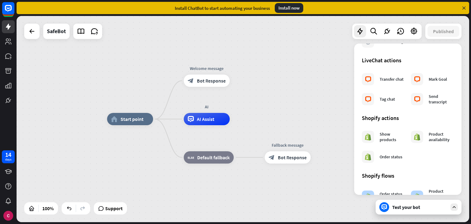
click at [466, 8] on icon at bounding box center [464, 8] width 6 height 6
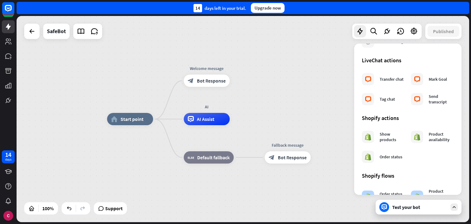
click at [470, 7] on div "14 days left in your trial. Upgrade now" at bounding box center [244, 8] width 454 height 16
click at [453, 11] on div "14 days left in your trial. Upgrade now" at bounding box center [243, 8] width 452 height 12
click at [453, 14] on div "14 days left in your trial. Upgrade now" at bounding box center [244, 8] width 454 height 16
click at [304, 118] on div "home_2 Start point Welcome message block_bot_response Bot Response AI AI Assist…" at bounding box center [243, 119] width 452 height 206
click at [360, 36] on div at bounding box center [360, 31] width 12 height 12
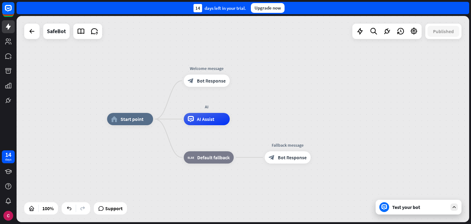
click at [403, 203] on div "Test your bot" at bounding box center [418, 207] width 86 height 15
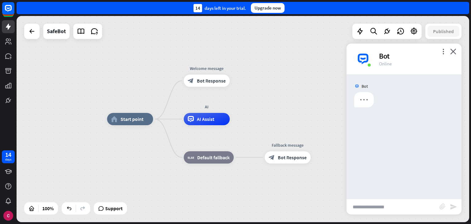
click at [403, 203] on input "text" at bounding box center [392, 206] width 93 height 15
click at [444, 54] on div "Bot" at bounding box center [416, 56] width 75 height 10
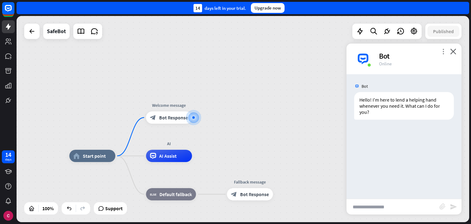
click at [442, 49] on icon "more_vert" at bounding box center [443, 51] width 6 height 6
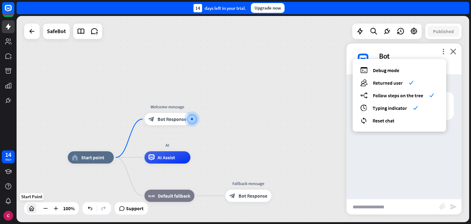
click at [31, 208] on icon at bounding box center [32, 208] width 6 height 6
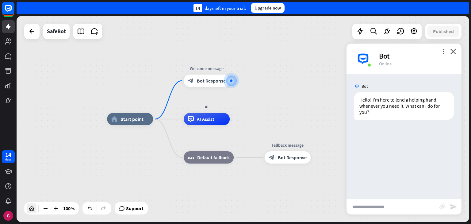
click at [31, 208] on icon at bounding box center [32, 208] width 6 height 6
click at [31, 33] on icon at bounding box center [31, 31] width 7 height 7
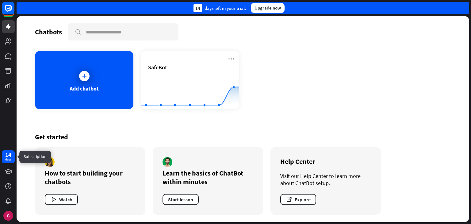
click at [6, 156] on div "14" at bounding box center [8, 155] width 6 height 6
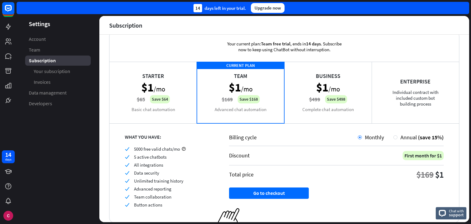
scroll to position [13, 0]
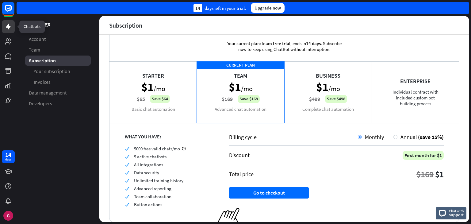
click at [5, 22] on link at bounding box center [8, 26] width 13 height 13
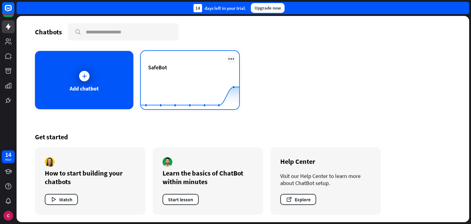
click at [234, 58] on icon at bounding box center [230, 58] width 7 height 7
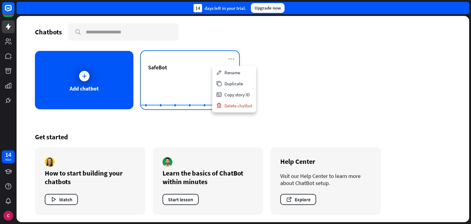
click at [184, 75] on rect at bounding box center [190, 94] width 98 height 38
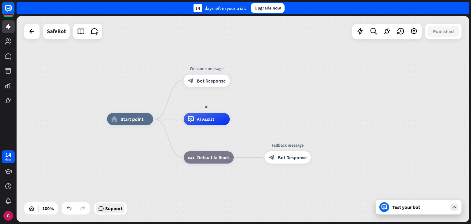
click at [112, 208] on span "Support" at bounding box center [113, 208] width 17 height 10
click at [380, 32] on div at bounding box center [386, 31] width 69 height 15
click at [384, 32] on icon at bounding box center [387, 31] width 8 height 8
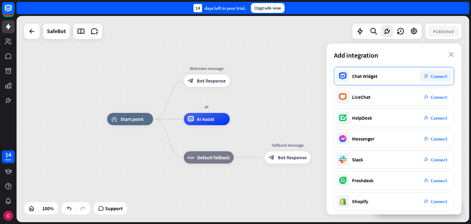
click at [433, 76] on span "Connect" at bounding box center [439, 76] width 16 height 6
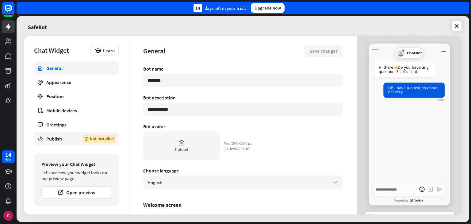
click at [75, 138] on link "Publish Not installed" at bounding box center [76, 138] width 85 height 13
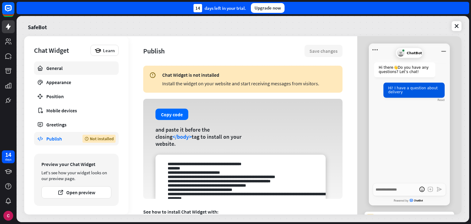
click at [56, 67] on div "General" at bounding box center [76, 68] width 60 height 6
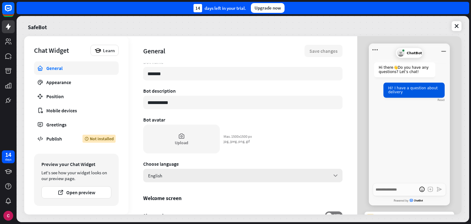
scroll to position [7, 0]
drag, startPoint x: 195, startPoint y: 74, endPoint x: 146, endPoint y: 78, distance: 49.2
click at [146, 78] on input "*******" at bounding box center [242, 73] width 199 height 13
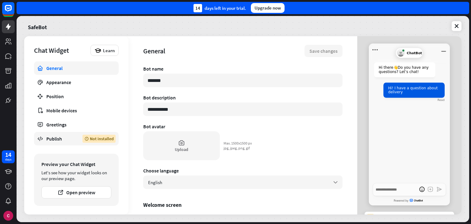
click at [85, 143] on link "Publish Not installed" at bounding box center [76, 138] width 85 height 13
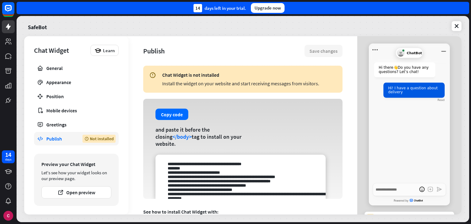
drag, startPoint x: 177, startPoint y: 84, endPoint x: 329, endPoint y: 87, distance: 152.1
click at [329, 87] on div "Chat Widget is not installed Install the widget on your website and start recei…" at bounding box center [242, 79] width 199 height 27
click at [101, 66] on div "General" at bounding box center [76, 68] width 60 height 6
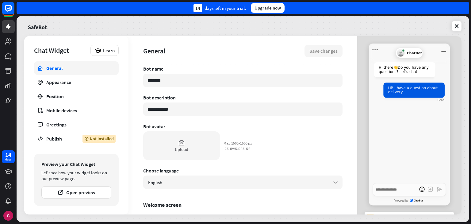
drag, startPoint x: 192, startPoint y: 79, endPoint x: 116, endPoint y: 67, distance: 77.5
click at [116, 67] on div "**********" at bounding box center [242, 125] width 437 height 178
type textarea "*"
type input "*"
type textarea "*"
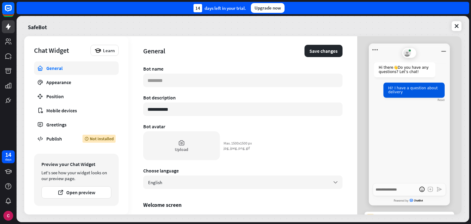
type textarea "*"
type input "*"
type textarea "*"
type input "**"
type textarea "*"
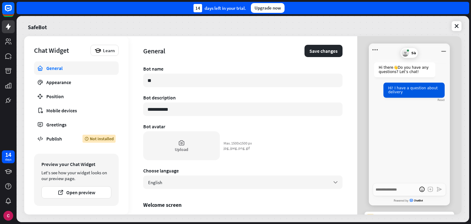
type input "***"
type textarea "*"
type input "****"
type textarea "*"
type input "*****"
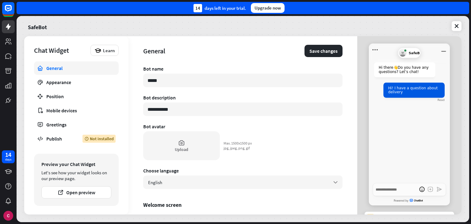
type textarea "*"
type input "******"
type textarea "*"
type input "*******"
click at [197, 154] on div "Upload" at bounding box center [181, 145] width 77 height 29
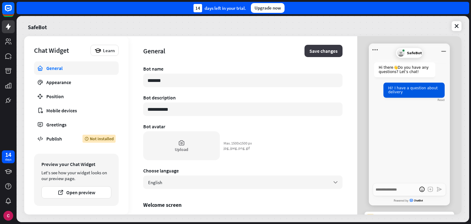
click at [320, 51] on button "Save changes" at bounding box center [323, 51] width 38 height 12
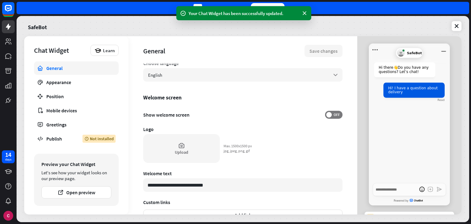
scroll to position [108, 0]
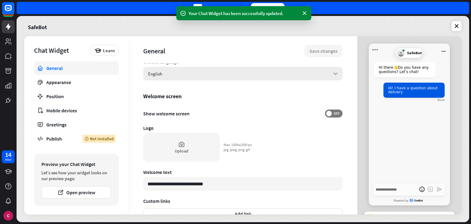
click at [220, 76] on div "English arrow_down" at bounding box center [242, 73] width 199 height 13
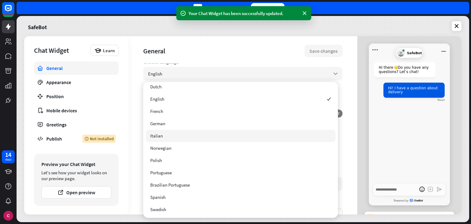
scroll to position [0, 0]
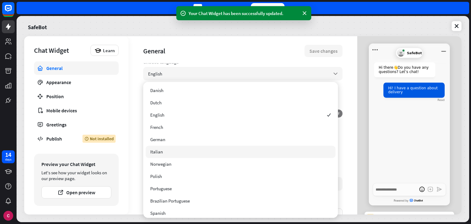
click at [343, 154] on div "**********" at bounding box center [242, 125] width 229 height 178
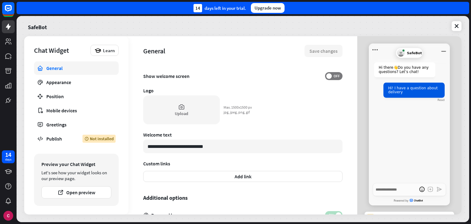
scroll to position [180, 0]
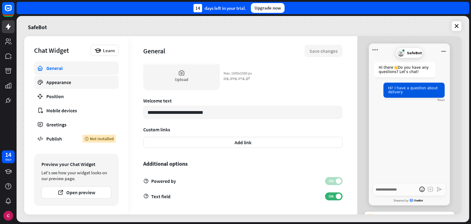
click at [80, 85] on link "Appearance" at bounding box center [76, 81] width 85 height 13
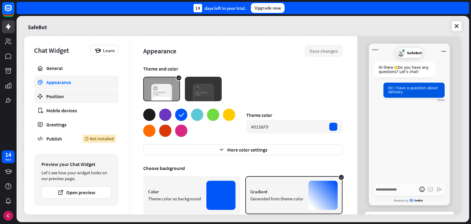
click at [81, 92] on link "Position" at bounding box center [76, 95] width 85 height 13
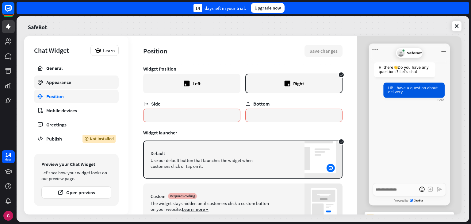
click at [79, 80] on div "Appearance" at bounding box center [76, 82] width 60 height 6
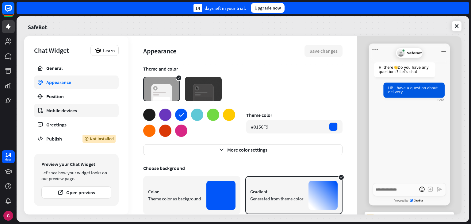
click at [95, 104] on link "Mobile devices" at bounding box center [76, 110] width 85 height 13
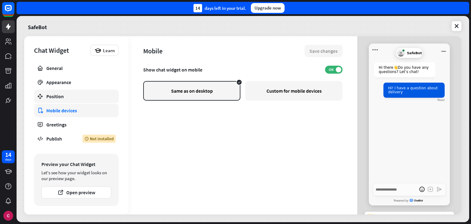
click at [92, 99] on div "Position" at bounding box center [76, 96] width 60 height 6
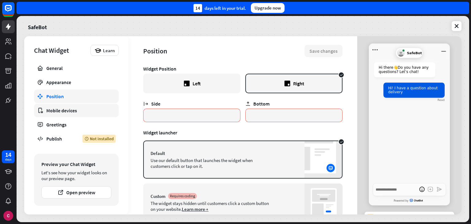
click at [92, 109] on div "Mobile devices" at bounding box center [76, 110] width 60 height 6
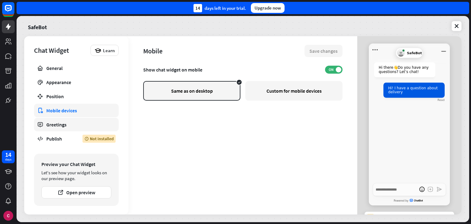
click at [93, 122] on div "Greetings" at bounding box center [76, 124] width 60 height 6
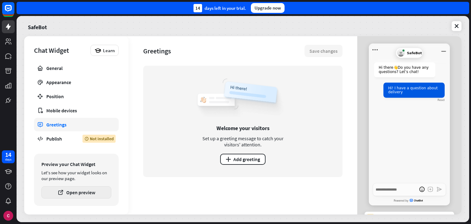
click at [87, 188] on button "Open preview" at bounding box center [76, 192] width 70 height 12
click at [86, 140] on icon at bounding box center [86, 138] width 4 height 4
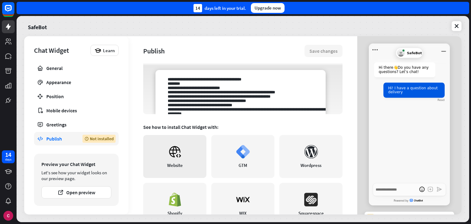
scroll to position [85, 0]
click at [185, 151] on link "Website" at bounding box center [174, 156] width 63 height 43
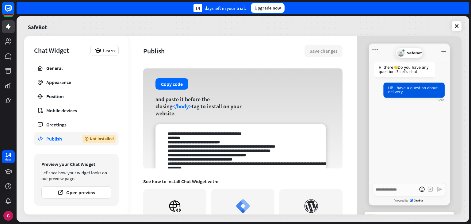
scroll to position [48, 0]
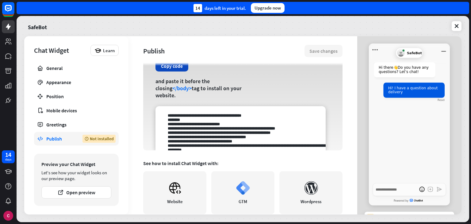
click at [173, 71] on button "Copy code" at bounding box center [171, 65] width 33 height 11
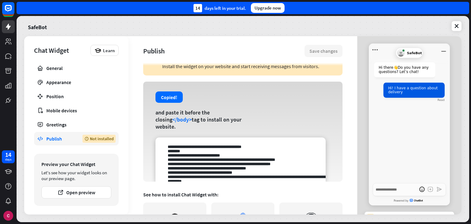
scroll to position [9, 0]
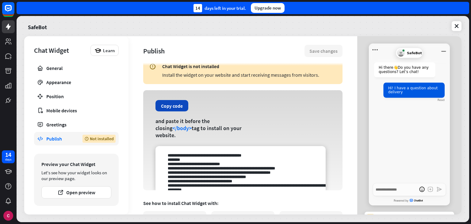
click at [177, 111] on button "Copy code" at bounding box center [171, 105] width 33 height 11
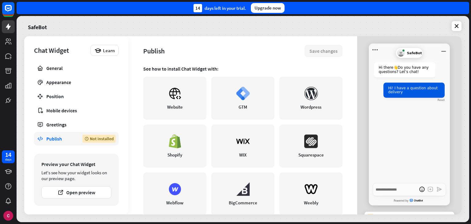
scroll to position [156, 0]
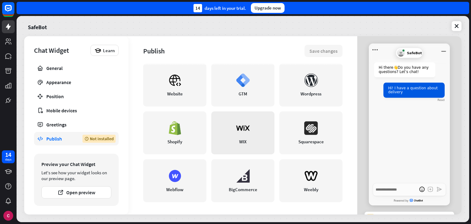
click at [232, 126] on link "WIX" at bounding box center [242, 132] width 63 height 43
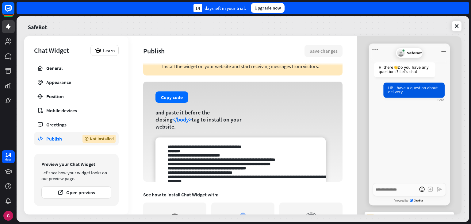
scroll to position [0, 0]
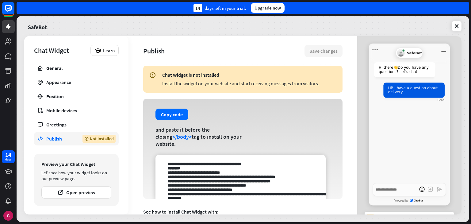
drag, startPoint x: 192, startPoint y: 84, endPoint x: 328, endPoint y: 89, distance: 136.1
click at [328, 89] on div "Chat Widget is not installed Install the widget on your website and start recei…" at bounding box center [242, 79] width 199 height 27
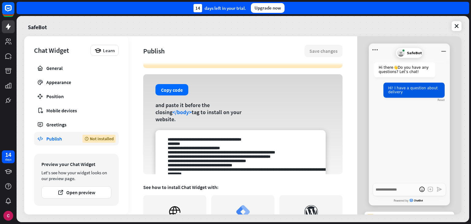
scroll to position [25, 0]
click at [202, 131] on textarea at bounding box center [240, 152] width 170 height 44
click at [55, 124] on div "Greetings" at bounding box center [76, 124] width 60 height 6
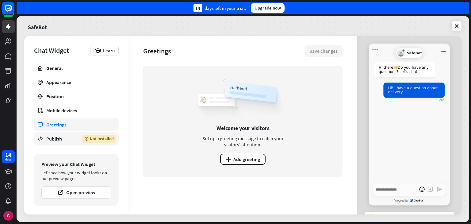
click at [60, 139] on div "Publish" at bounding box center [59, 138] width 27 height 6
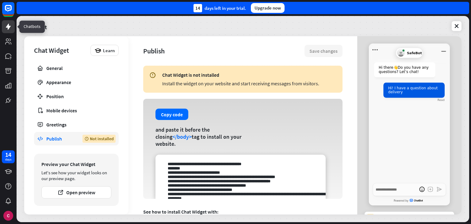
click at [10, 25] on icon at bounding box center [8, 26] width 7 height 7
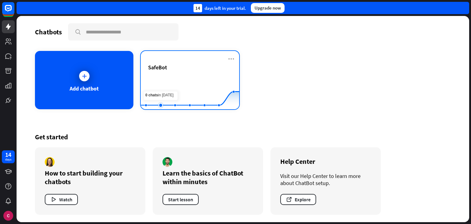
click at [165, 83] on rect at bounding box center [190, 94] width 98 height 38
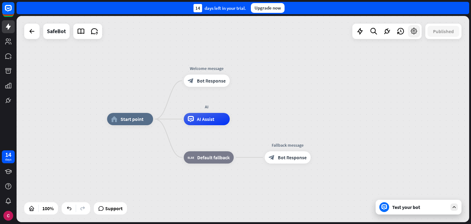
click at [414, 29] on icon at bounding box center [414, 31] width 8 height 8
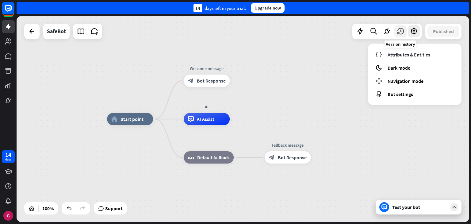
click at [405, 31] on div at bounding box center [400, 31] width 12 height 12
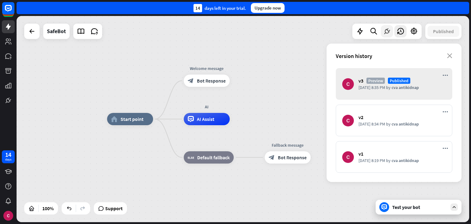
click at [389, 27] on div at bounding box center [387, 31] width 12 height 12
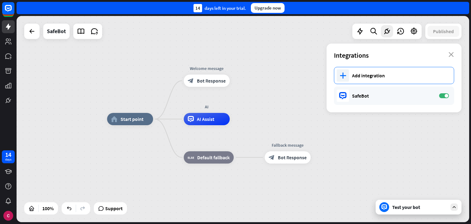
click at [386, 75] on div "Add integration" at bounding box center [400, 75] width 96 height 6
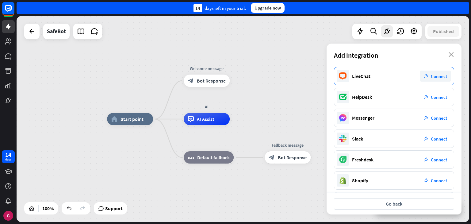
click at [436, 75] on span "Connect" at bounding box center [439, 76] width 16 height 6
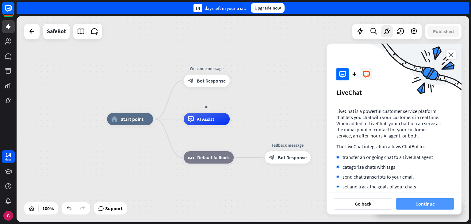
click at [424, 203] on button "Continue" at bounding box center [425, 203] width 58 height 11
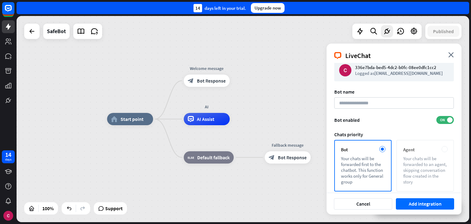
scroll to position [6, 0]
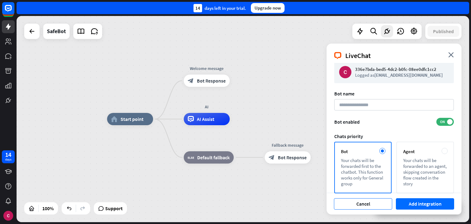
click at [386, 203] on button "Cancel" at bounding box center [363, 203] width 58 height 11
